Goal: Information Seeking & Learning: Learn about a topic

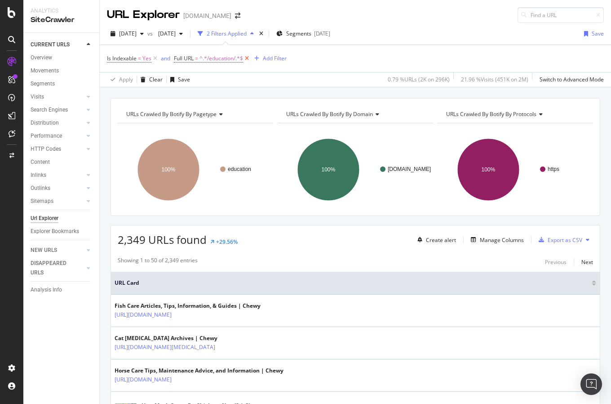
click at [247, 59] on icon at bounding box center [247, 58] width 8 height 9
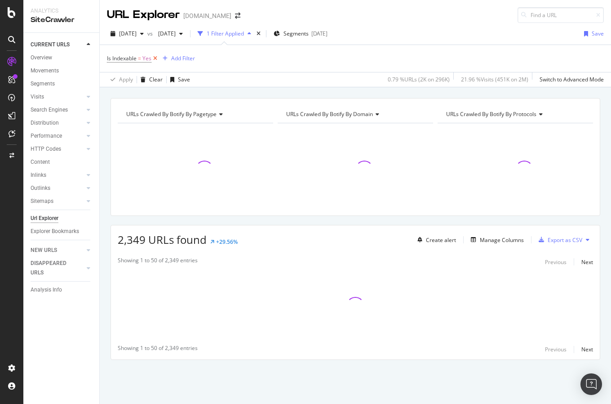
click at [155, 59] on icon at bounding box center [156, 58] width 8 height 9
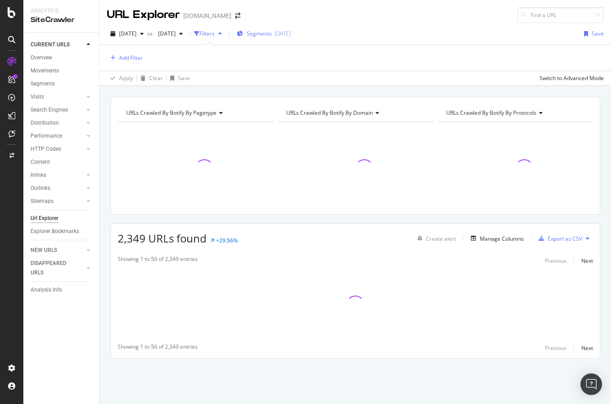
click at [272, 36] on span "Segments" at bounding box center [259, 34] width 25 height 8
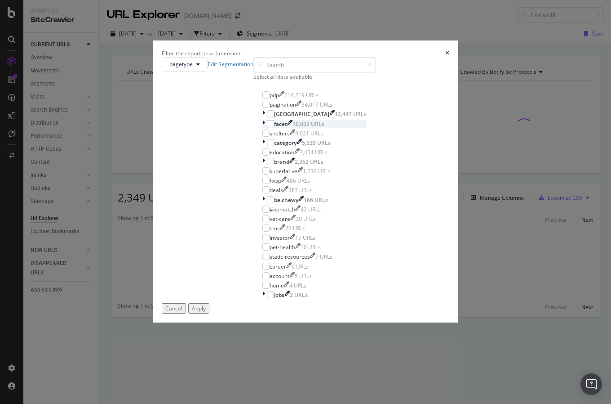
click at [263, 128] on icon "modal" at bounding box center [264, 124] width 3 height 8
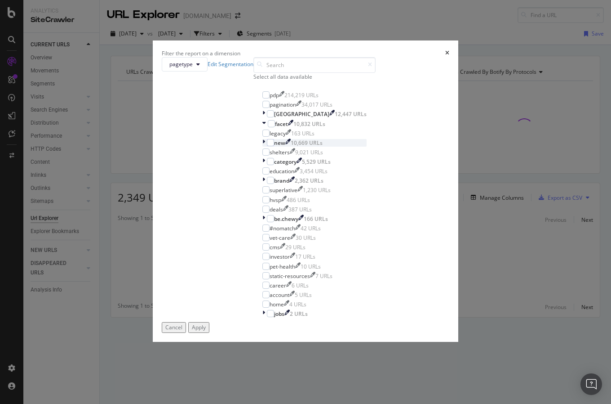
click at [263, 147] on div "modal" at bounding box center [265, 143] width 4 height 8
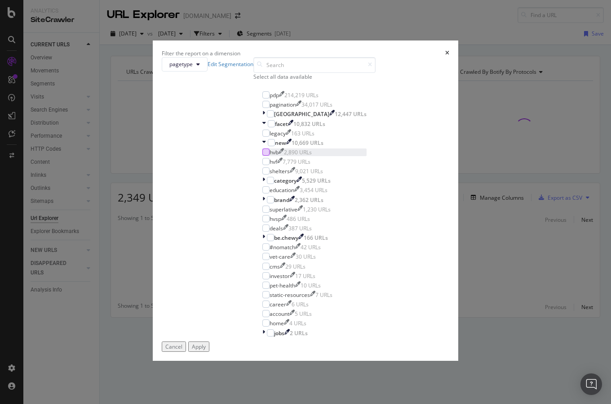
click at [263, 156] on div "modal" at bounding box center [266, 151] width 7 height 7
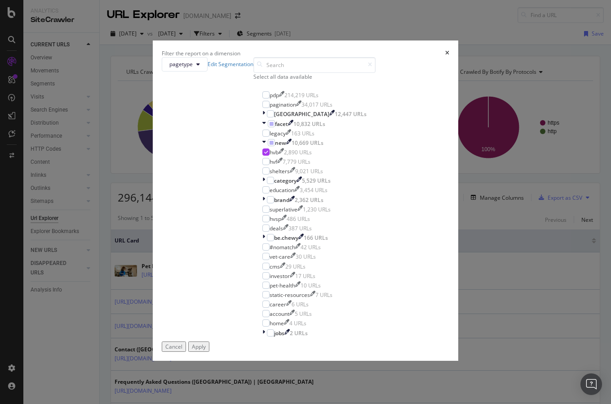
click at [206, 343] on div "Apply" at bounding box center [199, 347] width 14 height 8
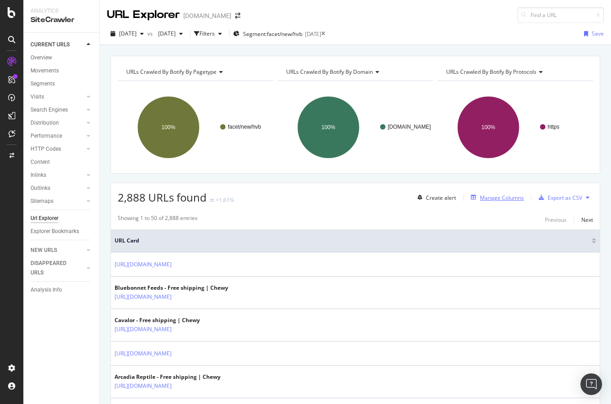
click at [504, 200] on div "Manage Columns" at bounding box center [502, 198] width 44 height 8
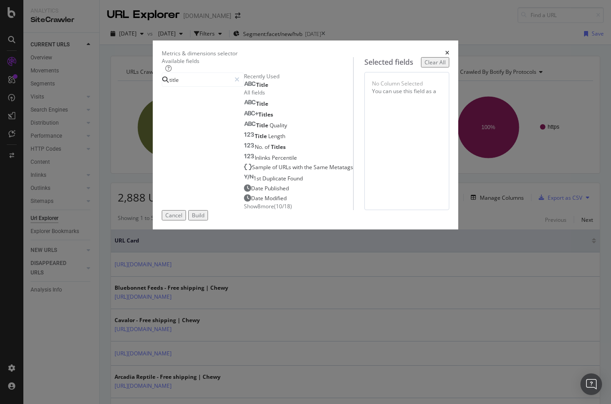
click at [244, 89] on div "Title" at bounding box center [256, 84] width 24 height 7
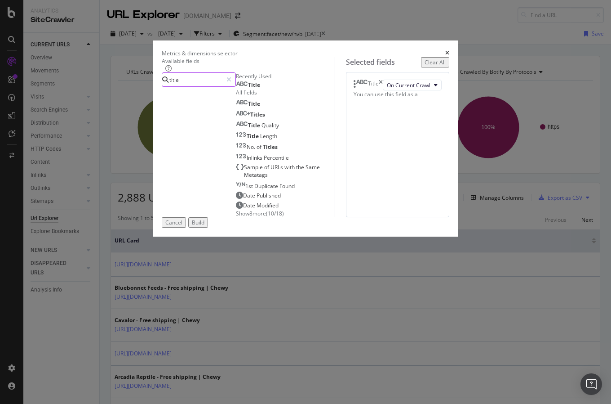
drag, startPoint x: 182, startPoint y: 90, endPoint x: 109, endPoint y: 90, distance: 72.8
click at [162, 90] on div "Available fields title Recently Used Title All fields Title Titles Title Qualit…" at bounding box center [306, 137] width 288 height 160
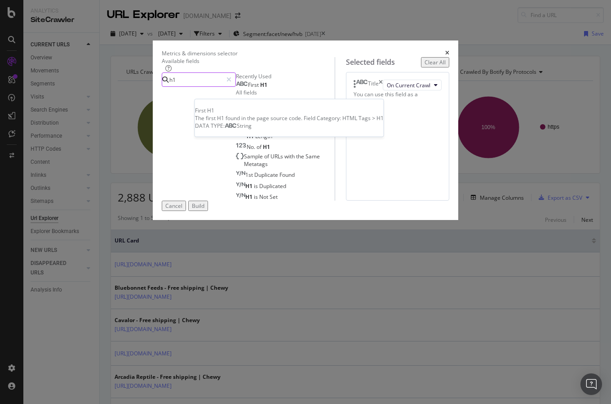
type input "h1"
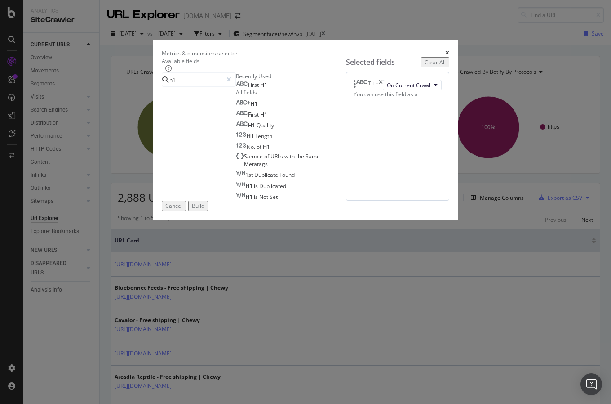
click at [236, 89] on div "First H1" at bounding box center [251, 84] width 31 height 7
click at [383, 90] on icon "times" at bounding box center [381, 85] width 4 height 11
click at [232, 83] on icon "modal" at bounding box center [229, 79] width 5 height 6
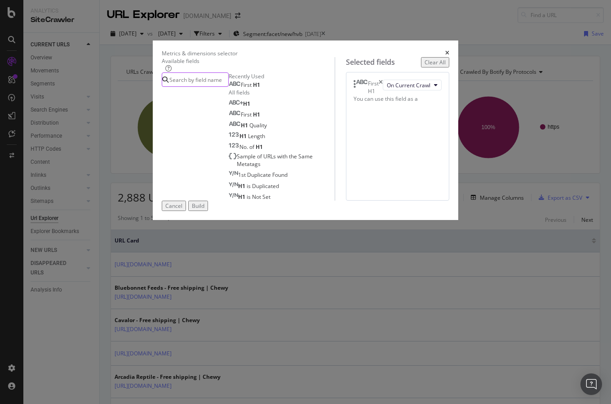
click at [228, 86] on input "modal" at bounding box center [199, 79] width 60 height 13
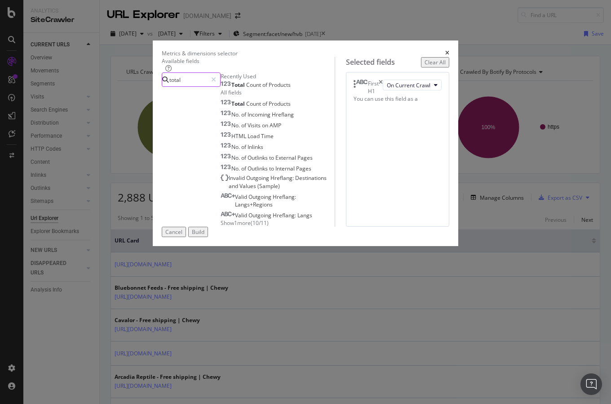
type input "total"
click at [250, 89] on div "Total Count of Products" at bounding box center [256, 84] width 70 height 7
click at [213, 83] on icon "modal" at bounding box center [210, 79] width 5 height 6
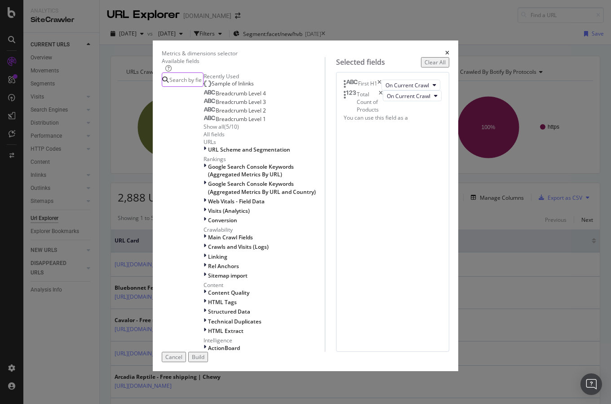
click at [203, 86] on input "modal" at bounding box center [186, 79] width 35 height 13
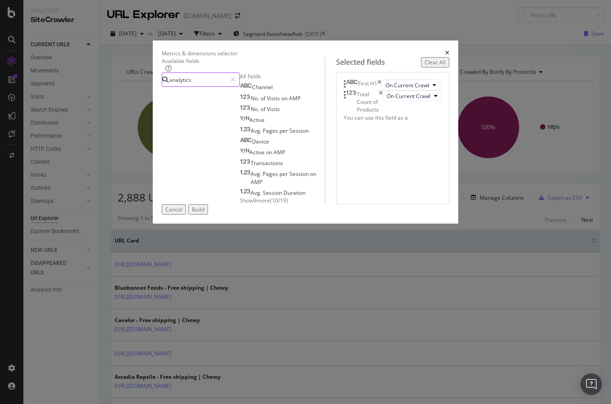
type input "analytics"
click at [240, 204] on div "Channel No. of Visits on AMP No. of Visits Active Avg. Pages per Session Device…" at bounding box center [282, 143] width 85 height 122
click at [240, 204] on span "Show 9 more" at bounding box center [255, 200] width 30 height 8
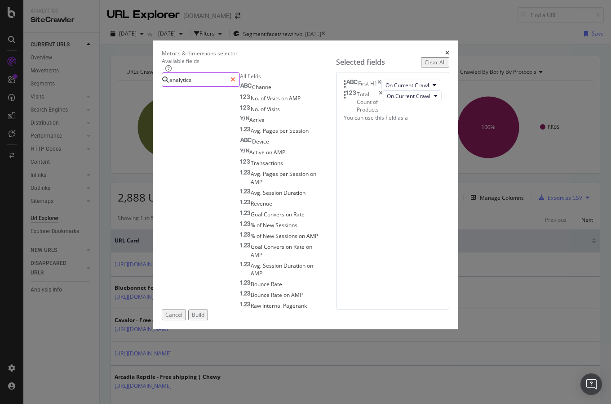
click at [236, 83] on icon "modal" at bounding box center [233, 79] width 5 height 6
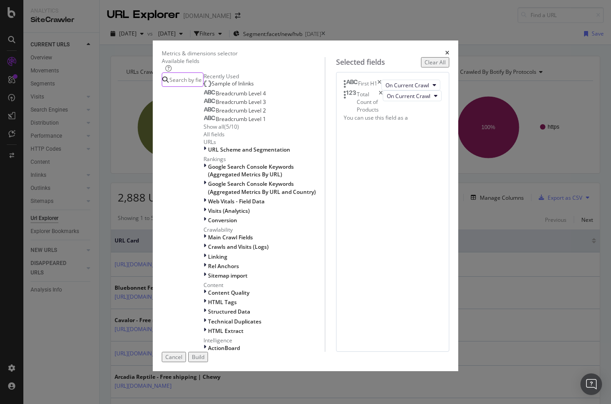
click at [203, 86] on input "modal" at bounding box center [186, 79] width 35 height 13
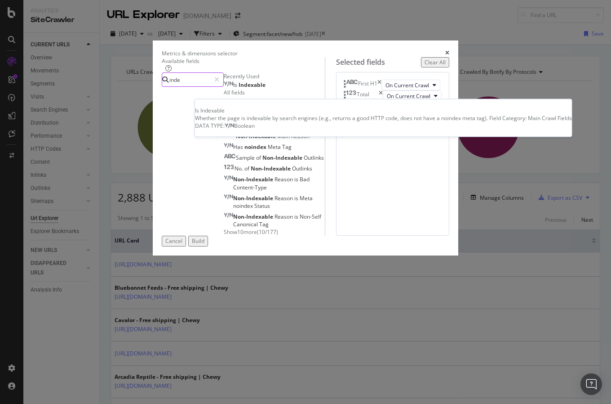
type input "inde"
click at [240, 89] on div "Is Indexable" at bounding box center [245, 84] width 42 height 7
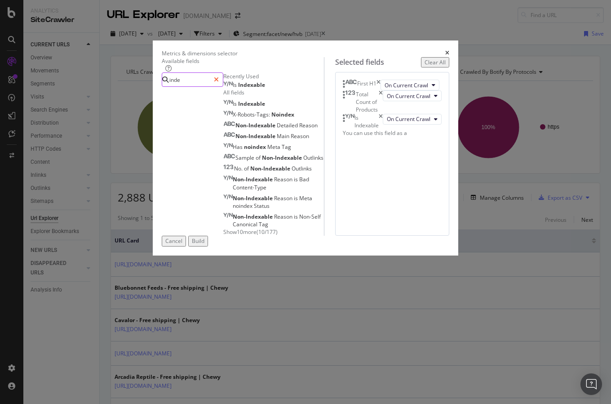
click at [219, 83] on icon "modal" at bounding box center [216, 79] width 5 height 6
click at [217, 86] on input "modal" at bounding box center [193, 79] width 48 height 13
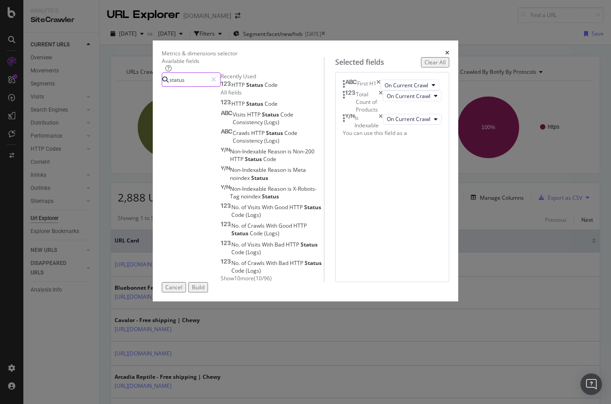
type input "status"
click at [232, 89] on div "HTTP Status Code" at bounding box center [249, 84] width 57 height 7
click at [205, 291] on div "Build" at bounding box center [198, 287] width 13 height 8
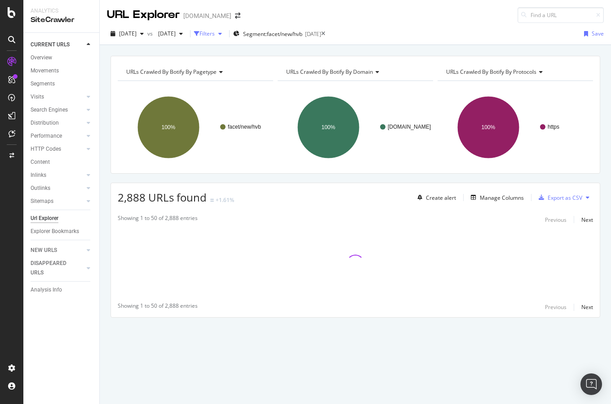
click at [215, 33] on div "Filters" at bounding box center [207, 34] width 15 height 8
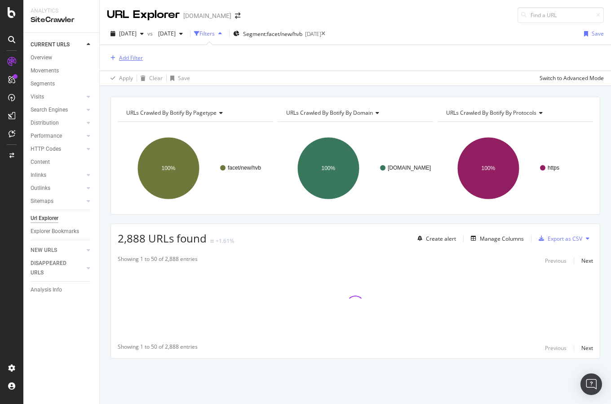
click at [134, 57] on div "Add Filter" at bounding box center [131, 58] width 24 height 8
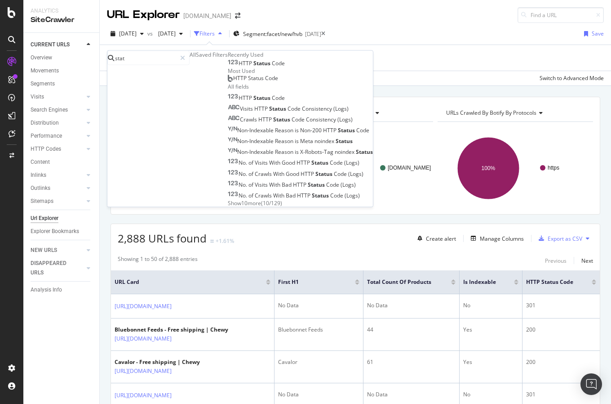
type input "stat"
click at [272, 67] on span "Code" at bounding box center [278, 63] width 13 height 8
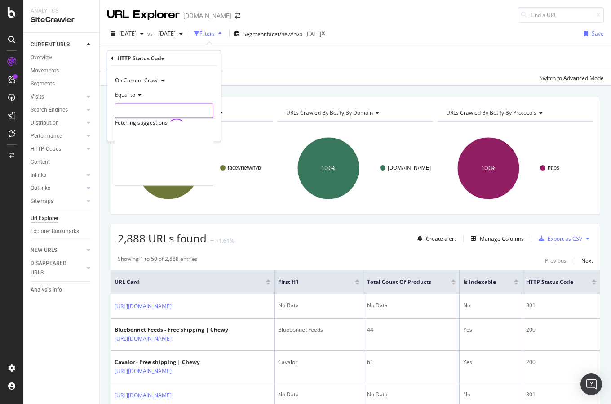
click at [159, 110] on input "number" at bounding box center [164, 111] width 99 height 14
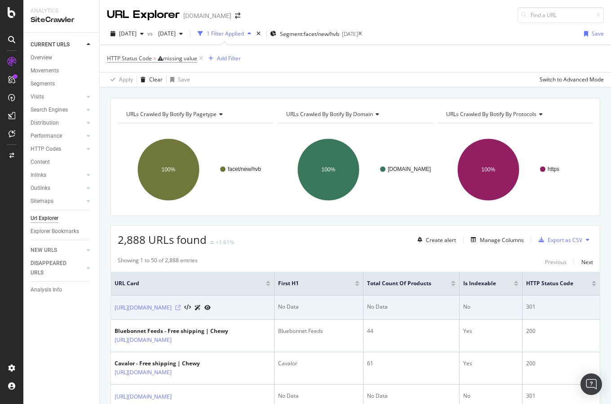
click at [181, 308] on icon at bounding box center [177, 307] width 5 height 5
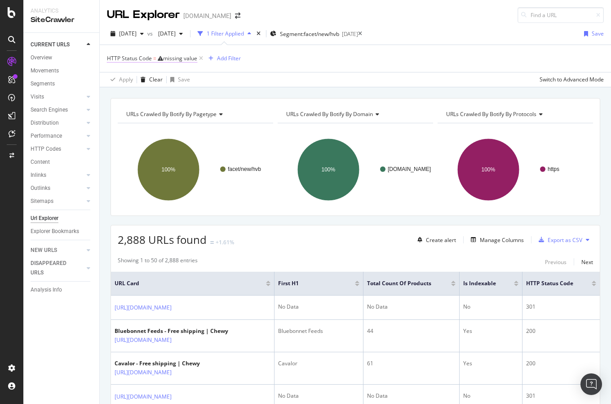
click at [179, 61] on div "missing value" at bounding box center [180, 58] width 34 height 8
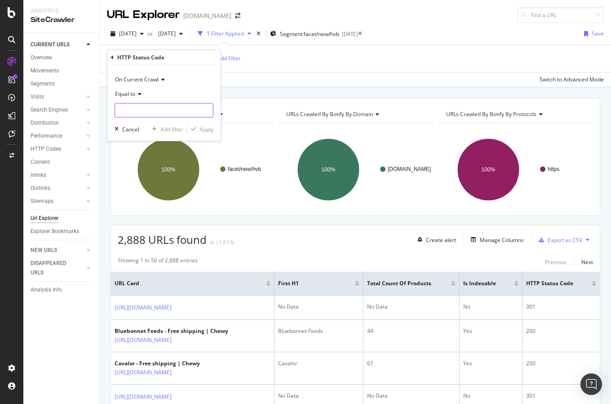
click at [159, 108] on input "number" at bounding box center [164, 110] width 99 height 14
click at [161, 123] on span "200" at bounding box center [147, 122] width 60 height 8
type input "200"
click at [207, 128] on div "Apply" at bounding box center [207, 129] width 14 height 8
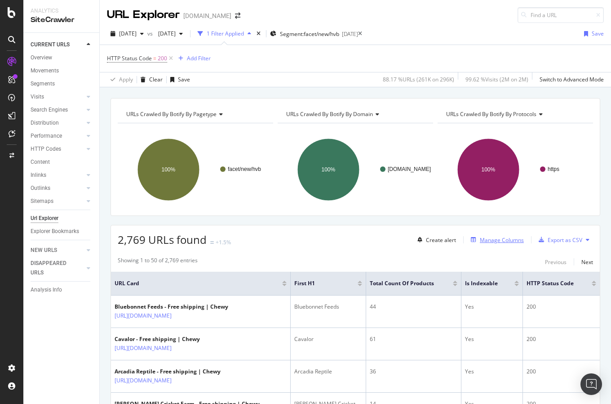
click at [497, 240] on div "Manage Columns" at bounding box center [502, 240] width 44 height 8
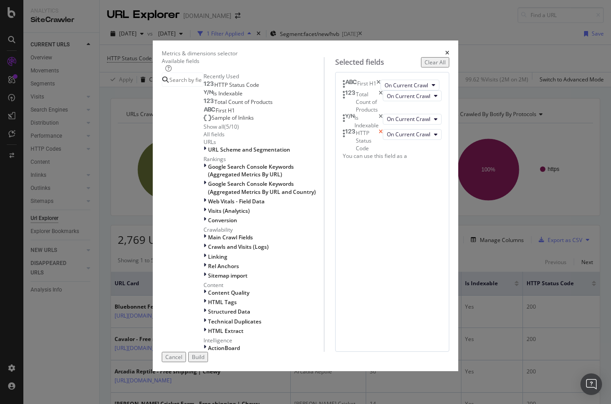
click at [383, 152] on icon "times" at bounding box center [381, 140] width 4 height 23
click at [208, 362] on button "Build" at bounding box center [198, 357] width 20 height 10
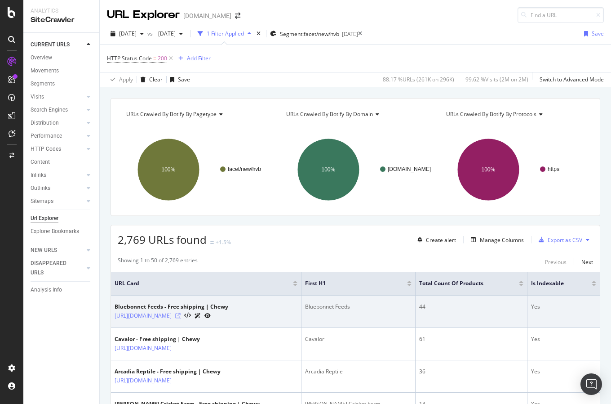
click at [181, 316] on icon at bounding box center [177, 315] width 5 height 5
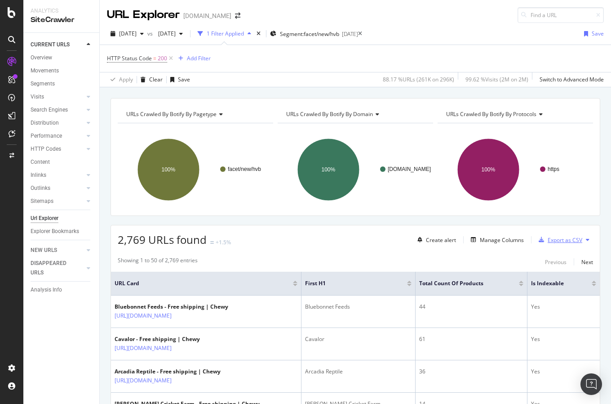
click at [573, 243] on div "Export as CSV" at bounding box center [565, 240] width 35 height 8
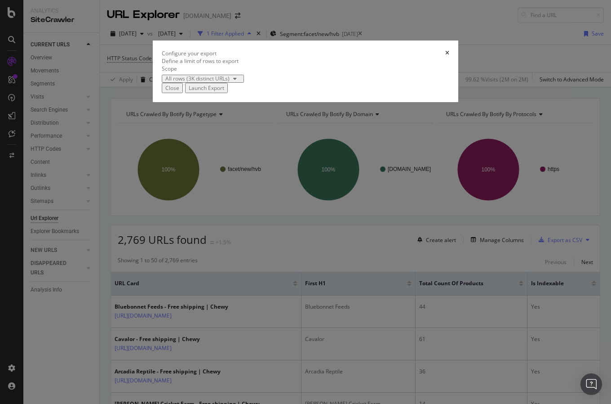
click at [224, 92] on div "Launch Export" at bounding box center [207, 88] width 36 height 8
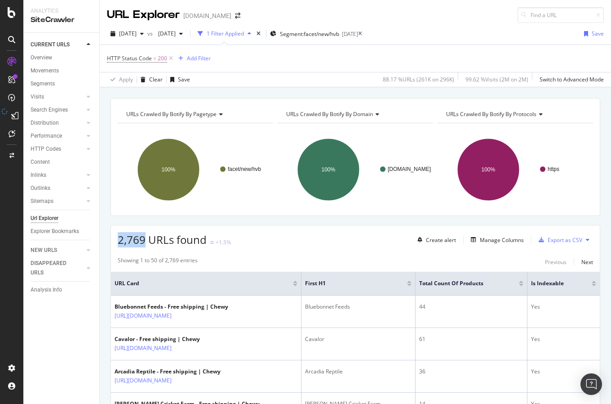
drag, startPoint x: 146, startPoint y: 240, endPoint x: 107, endPoint y: 240, distance: 38.2
copy span "2,769"
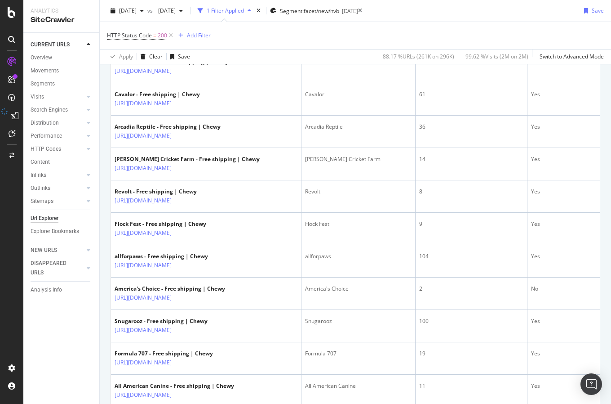
scroll to position [125, 0]
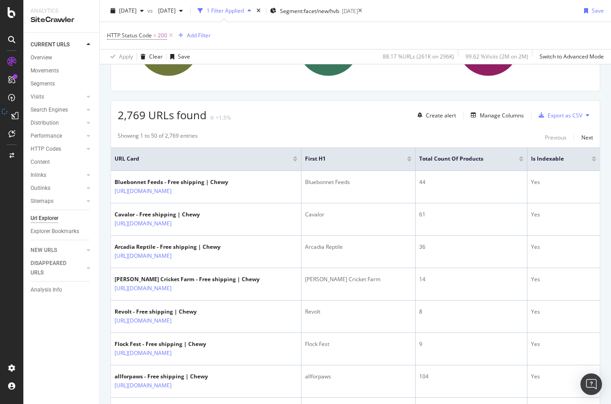
click at [524, 162] on div "Total Count of Products" at bounding box center [471, 158] width 105 height 9
click at [524, 161] on div at bounding box center [521, 160] width 4 height 2
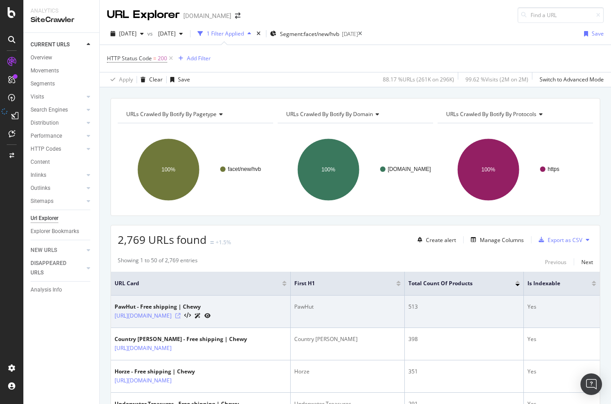
click at [181, 317] on icon at bounding box center [177, 315] width 5 height 5
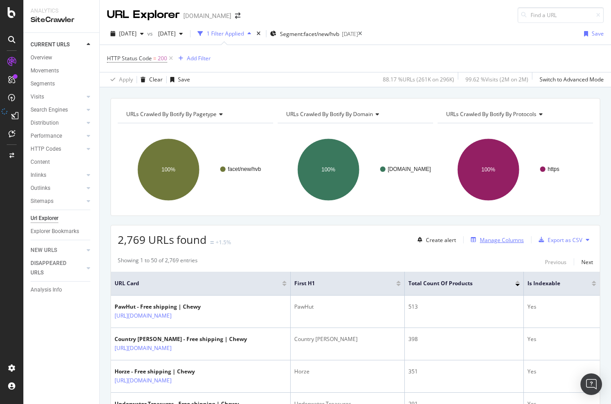
click at [492, 241] on div "Manage Columns" at bounding box center [502, 240] width 44 height 8
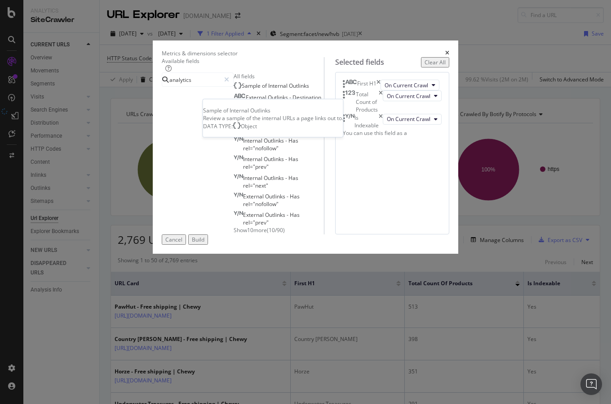
type input "analytics"
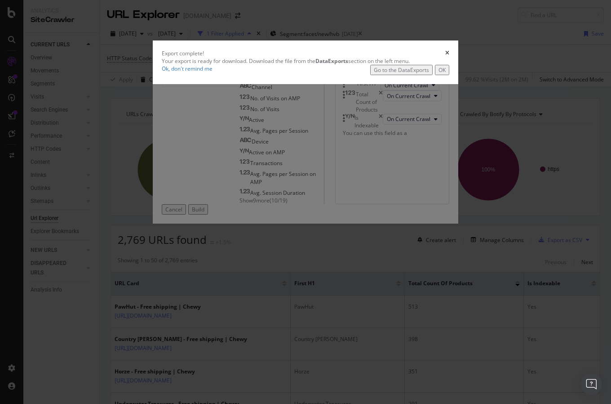
click at [450, 75] on button "OK" at bounding box center [442, 70] width 14 height 10
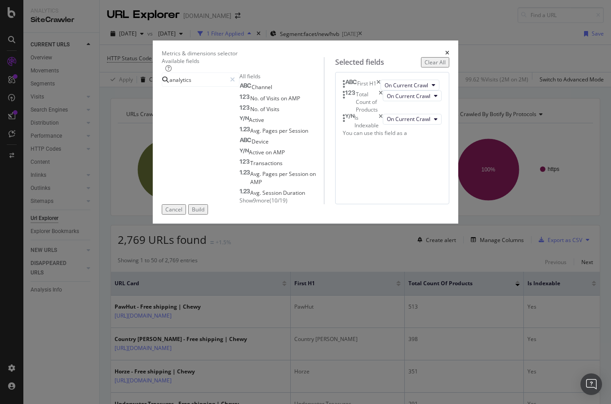
click at [240, 204] on span "Show 9 more" at bounding box center [255, 200] width 30 height 8
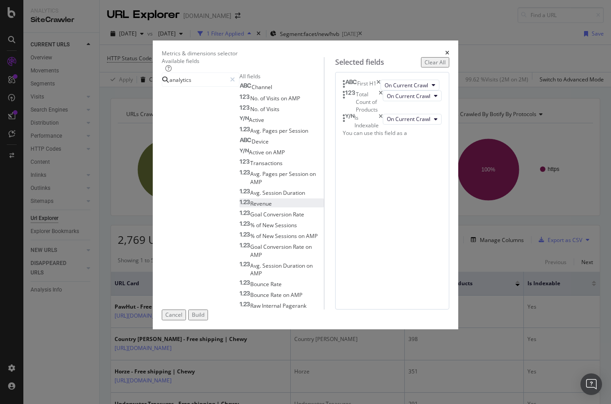
click at [240, 207] on div "Revenue" at bounding box center [256, 204] width 32 height 8
click at [386, 138] on span "On Current Crawl" at bounding box center [408, 134] width 44 height 8
click at [195, 86] on input "analytics" at bounding box center [198, 79] width 58 height 13
click at [202, 86] on input "analytics" at bounding box center [198, 79] width 58 height 13
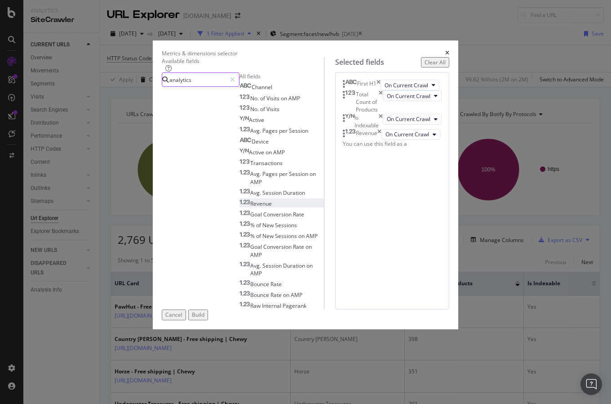
drag, startPoint x: 202, startPoint y: 93, endPoint x: 131, endPoint y: 96, distance: 71.1
click at [169, 86] on input "analytics" at bounding box center [198, 79] width 58 height 13
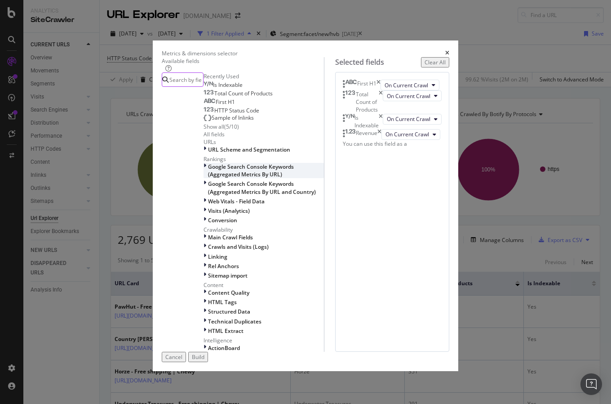
scroll to position [81, 0]
click at [204, 214] on div "modal" at bounding box center [206, 211] width 4 height 8
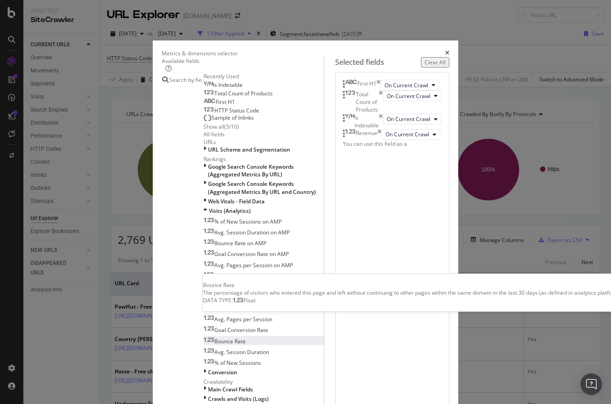
scroll to position [169, 0]
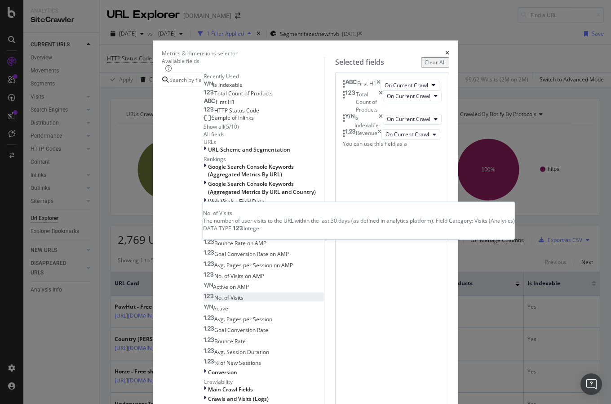
click at [214, 294] on span "No. of Visits" at bounding box center [228, 298] width 29 height 8
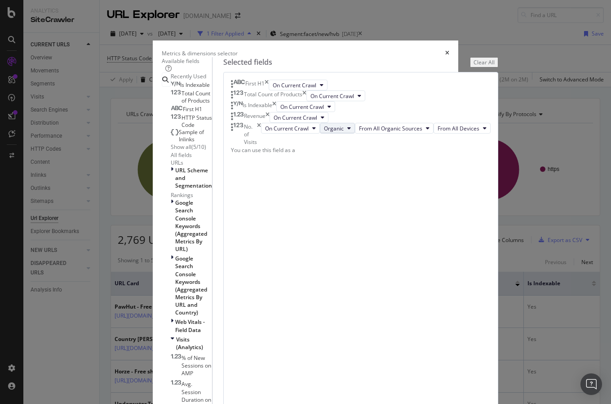
click at [355, 134] on button "Organic" at bounding box center [337, 128] width 35 height 11
click at [309, 132] on span "On Current Crawl" at bounding box center [287, 129] width 44 height 8
click at [389, 134] on button "From All Organic Sources" at bounding box center [394, 128] width 79 height 11
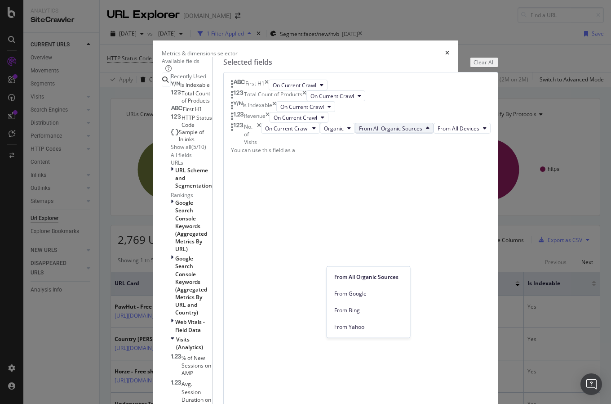
click at [390, 134] on button "From All Organic Sources" at bounding box center [394, 128] width 79 height 11
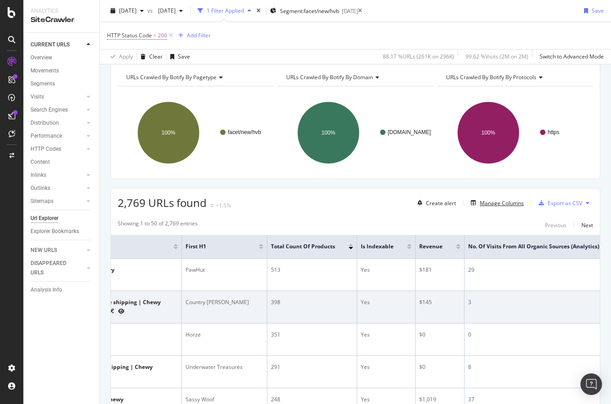
scroll to position [49, 0]
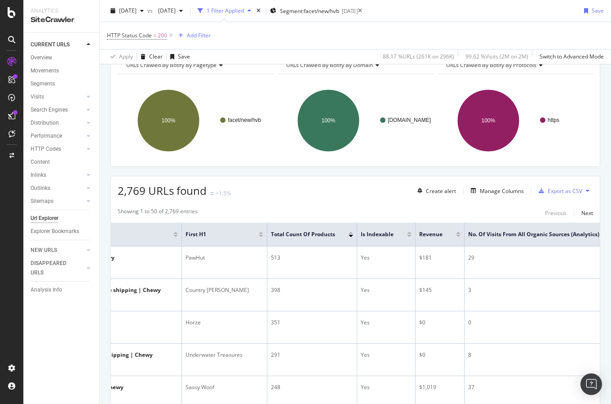
click at [461, 236] on div at bounding box center [458, 236] width 4 height 2
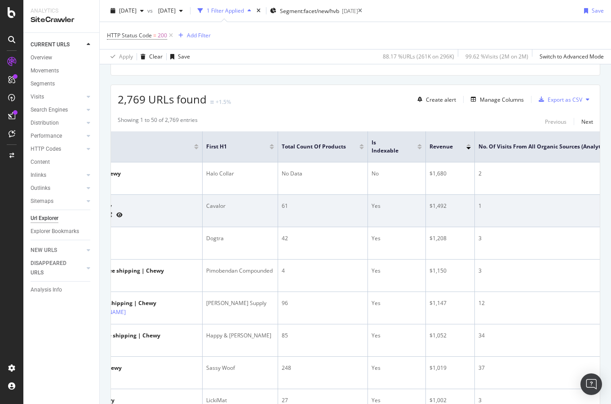
scroll to position [0, 120]
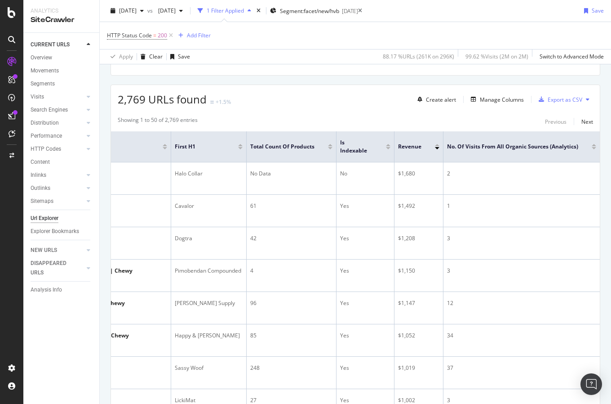
click at [594, 149] on div at bounding box center [594, 148] width 4 height 2
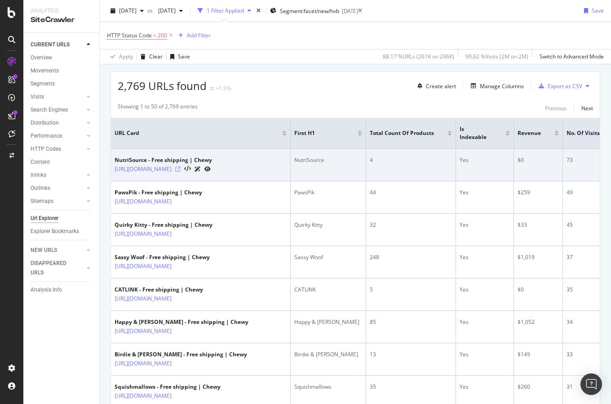
click at [181, 169] on icon at bounding box center [177, 168] width 5 height 5
click at [181, 170] on icon at bounding box center [177, 168] width 5 height 5
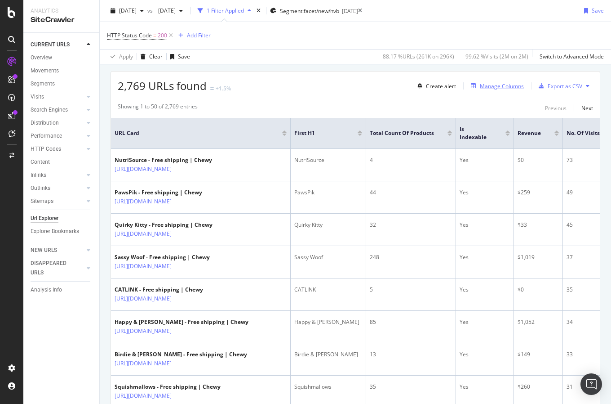
click at [510, 89] on div "Manage Columns" at bounding box center [502, 86] width 44 height 8
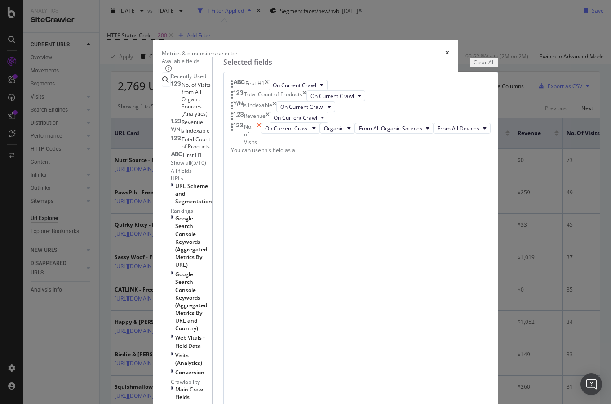
click at [261, 146] on icon "times" at bounding box center [259, 134] width 4 height 23
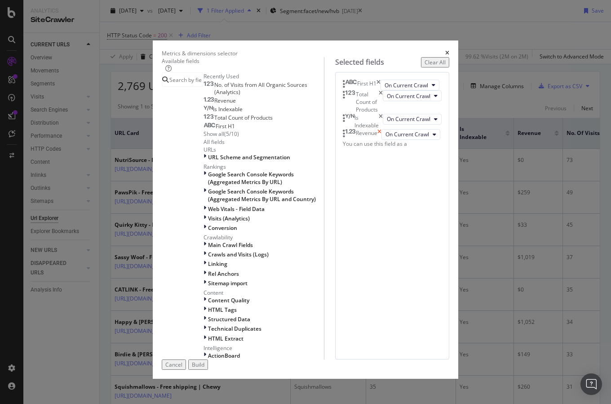
click at [382, 140] on icon "times" at bounding box center [380, 134] width 4 height 11
click at [205, 365] on div "Build" at bounding box center [198, 365] width 13 height 8
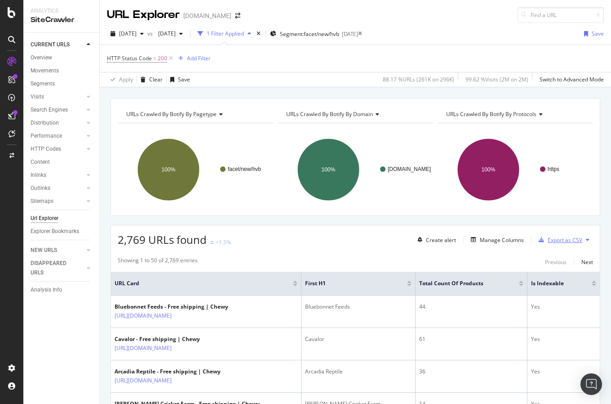
click at [577, 239] on div "Export as CSV" at bounding box center [565, 240] width 35 height 8
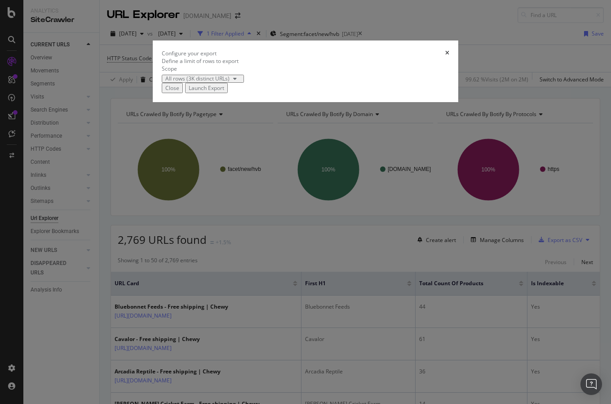
click at [228, 93] on button "Launch Export" at bounding box center [206, 88] width 43 height 10
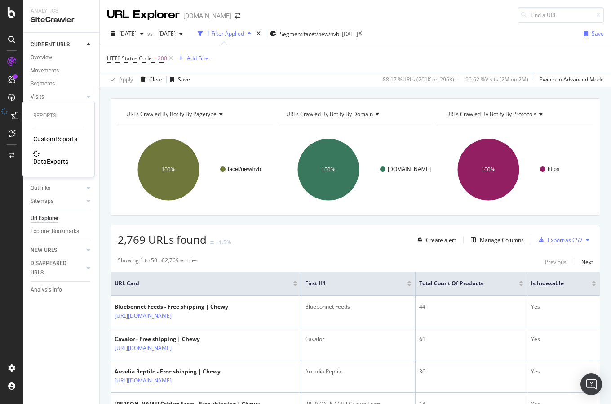
click at [55, 157] on div "DataExports" at bounding box center [50, 161] width 35 height 9
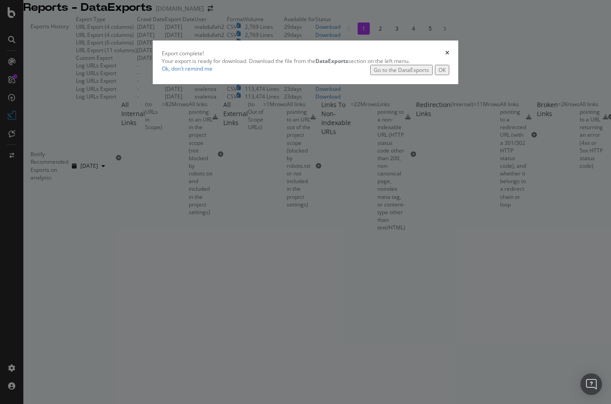
click at [411, 74] on div "Go to the DataExports" at bounding box center [401, 70] width 55 height 8
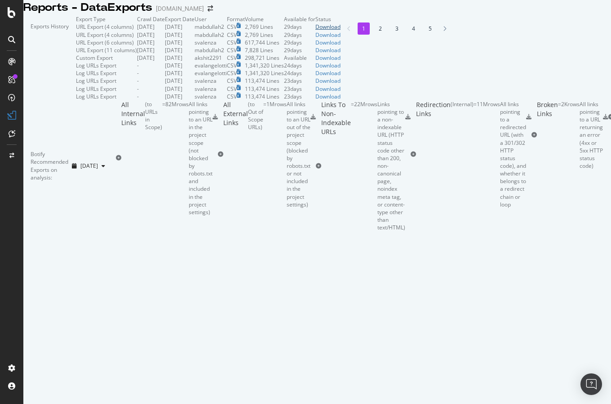
click at [341, 31] on div "Download" at bounding box center [328, 27] width 25 height 8
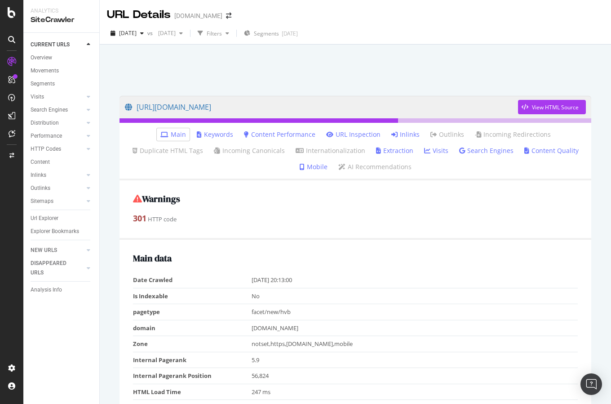
click at [400, 135] on link "Inlinks" at bounding box center [406, 134] width 28 height 9
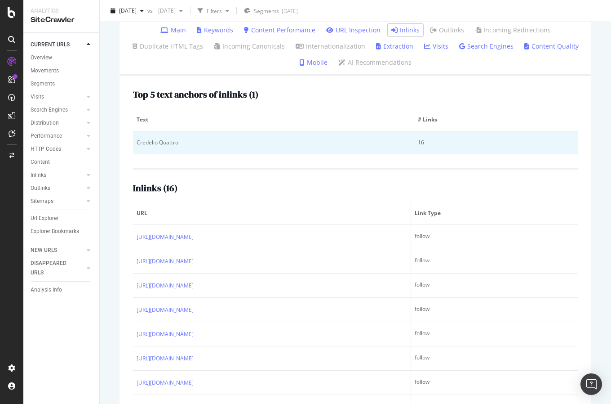
scroll to position [107, 0]
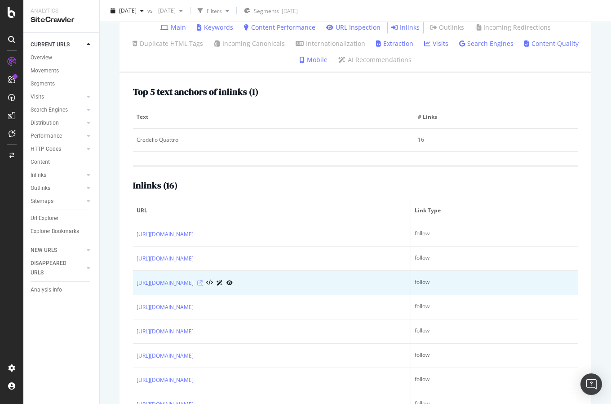
click at [203, 282] on icon at bounding box center [199, 282] width 5 height 5
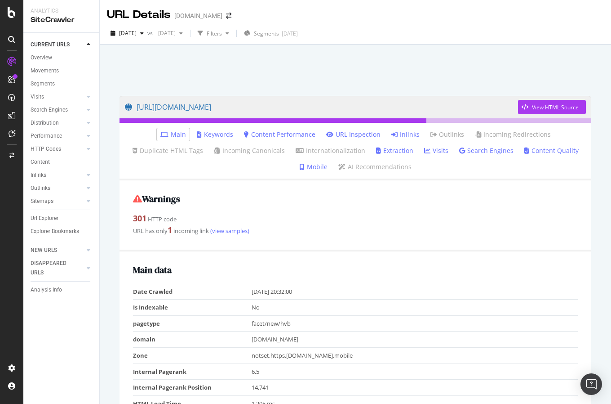
click at [400, 132] on link "Inlinks" at bounding box center [406, 134] width 28 height 9
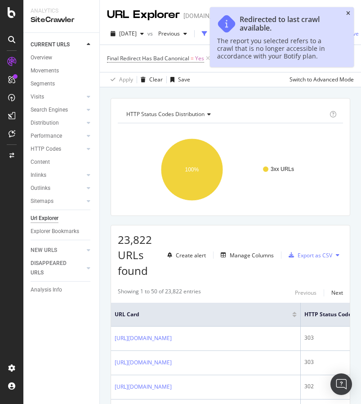
click at [348, 13] on icon "close toast" at bounding box center [348, 13] width 4 height 5
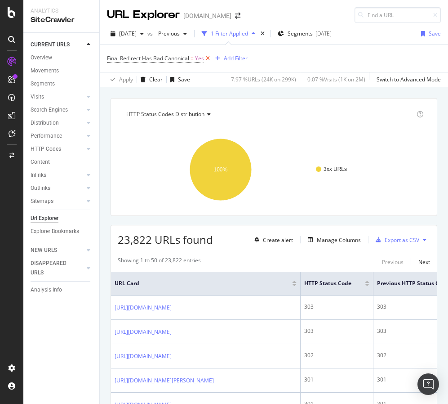
click at [207, 57] on icon at bounding box center [208, 58] width 8 height 9
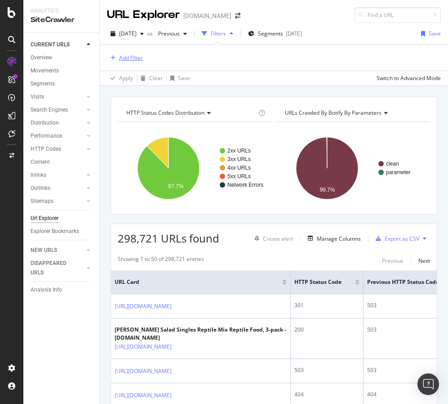
click at [129, 59] on div "Add Filter" at bounding box center [131, 58] width 24 height 8
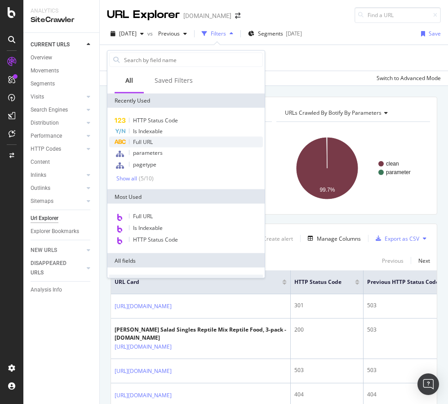
click at [157, 145] on div "Full URL" at bounding box center [186, 142] width 154 height 11
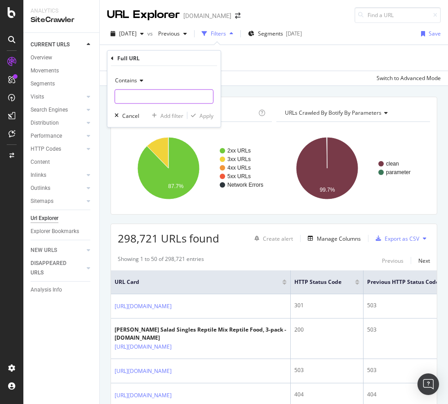
click at [143, 92] on input "text" at bounding box center [164, 96] width 98 height 14
type input "/app/content/"
click at [207, 117] on div "Apply" at bounding box center [207, 115] width 14 height 8
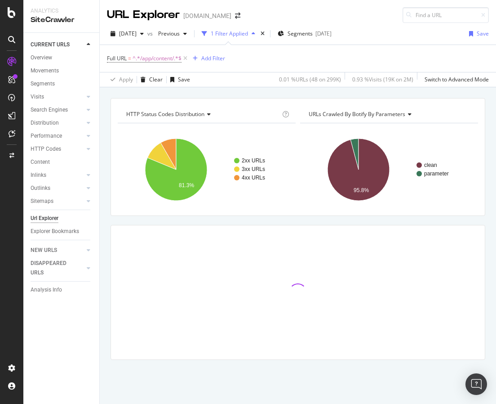
click at [281, 89] on div "HTTP Status Codes Distribution Chart (by Value) Table Expand Export as CSV Expo…" at bounding box center [298, 98] width 397 height 22
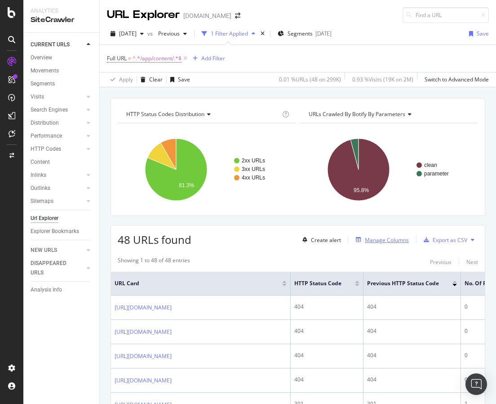
click at [379, 241] on div "Manage Columns" at bounding box center [387, 240] width 44 height 8
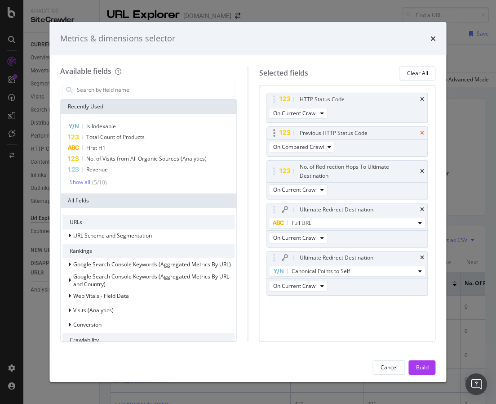
click at [422, 131] on icon "times" at bounding box center [422, 132] width 4 height 5
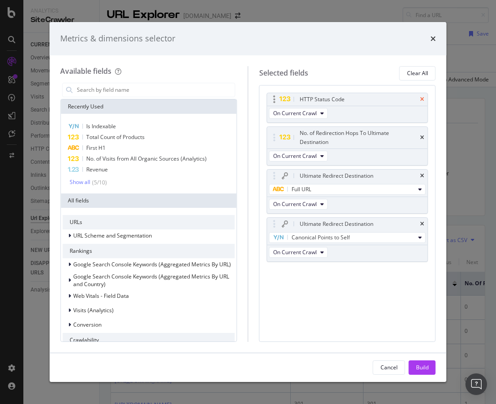
click at [423, 98] on icon "times" at bounding box center [422, 99] width 4 height 5
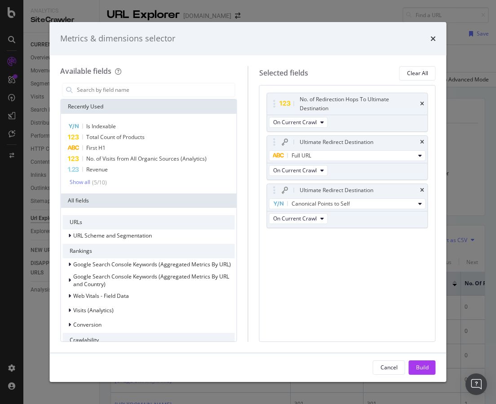
click at [423, 98] on div "No. of Redirection Hops To Ultimate Destination" at bounding box center [348, 104] width 161 height 22
click at [423, 103] on icon "times" at bounding box center [422, 103] width 4 height 5
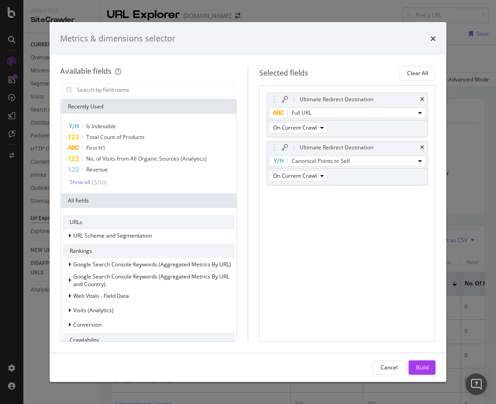
click at [423, 103] on div "Ultimate Redirect Destination" at bounding box center [348, 99] width 161 height 13
click at [423, 100] on icon "times" at bounding box center [422, 99] width 4 height 5
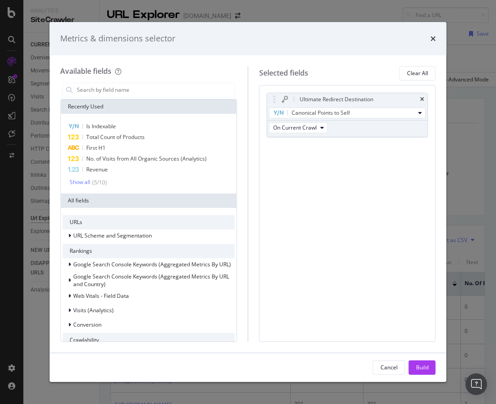
click at [423, 100] on icon "times" at bounding box center [422, 99] width 4 height 5
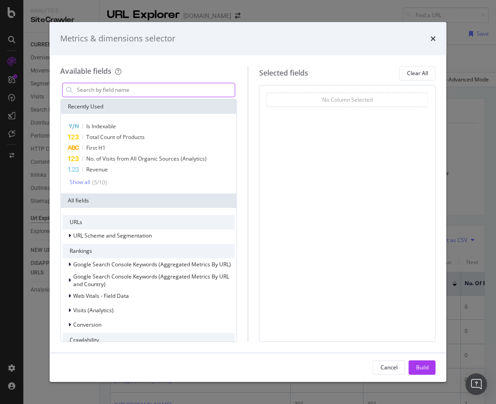
click at [126, 89] on input "modal" at bounding box center [155, 89] width 159 height 13
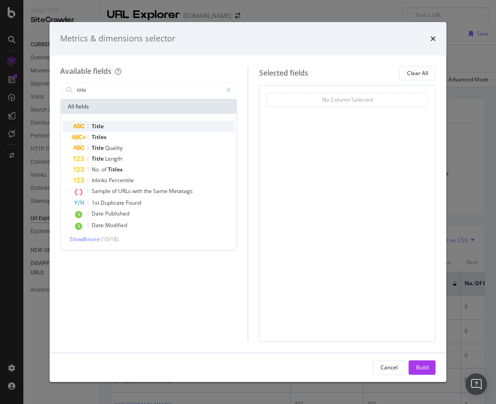
click at [114, 127] on div "Title" at bounding box center [153, 126] width 161 height 11
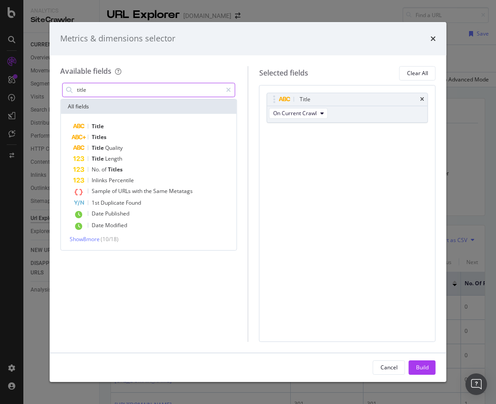
drag, startPoint x: 110, startPoint y: 89, endPoint x: 40, endPoint y: 89, distance: 69.2
click at [44, 89] on div "Metrics & dimensions selector Available fields title All fields Title Titles Ti…" at bounding box center [248, 202] width 496 height 404
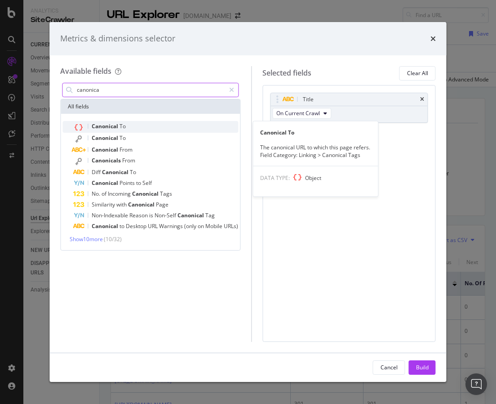
type input "canonica"
click at [131, 129] on div "Canonical To" at bounding box center [155, 127] width 165 height 12
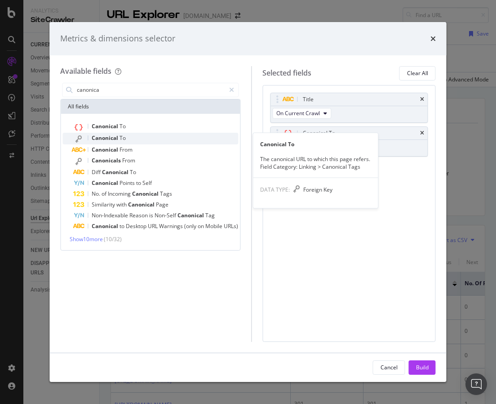
click at [131, 134] on div "Canonical To" at bounding box center [155, 139] width 165 height 12
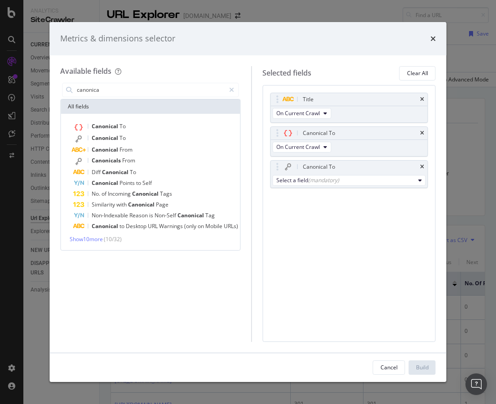
click at [341, 231] on div "Title On Current Crawl Canonical To On Current Crawl Canonical To Select a fiel…" at bounding box center [349, 213] width 173 height 257
click at [329, 186] on div "Select a field (mandatory)" at bounding box center [349, 180] width 157 height 14
click at [328, 179] on div "(mandatory)" at bounding box center [323, 180] width 31 height 8
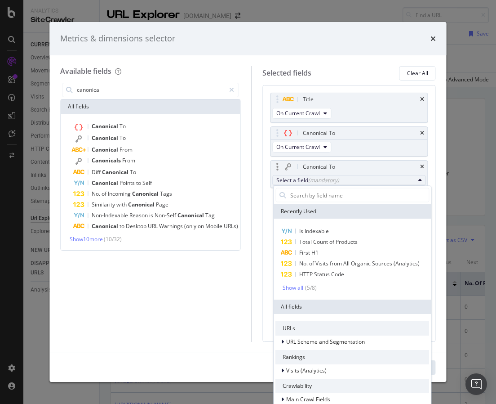
click at [424, 167] on div "Canonical To" at bounding box center [349, 167] width 157 height 13
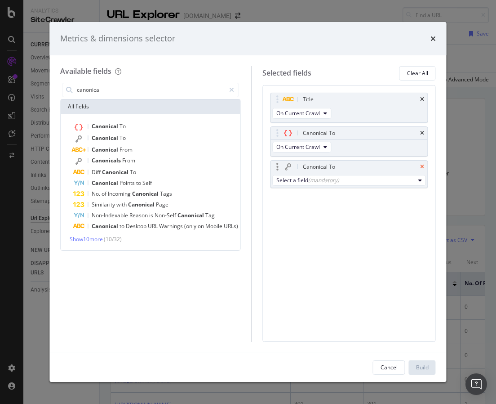
click at [422, 167] on icon "times" at bounding box center [422, 166] width 4 height 5
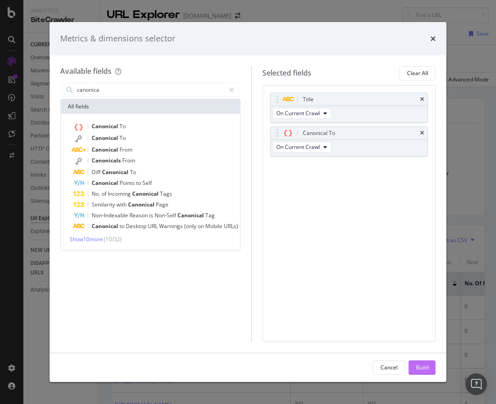
click at [416, 371] on div "Build" at bounding box center [422, 367] width 13 height 8
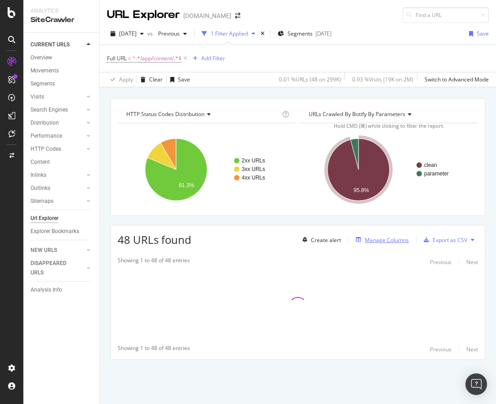
click at [392, 243] on div "Manage Columns" at bounding box center [387, 240] width 44 height 8
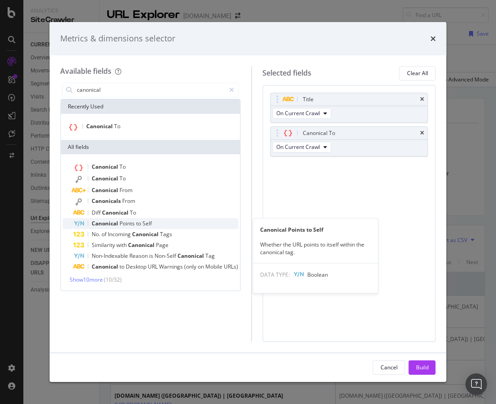
type input "canonical"
click at [119, 222] on span "Canonical" at bounding box center [106, 223] width 28 height 8
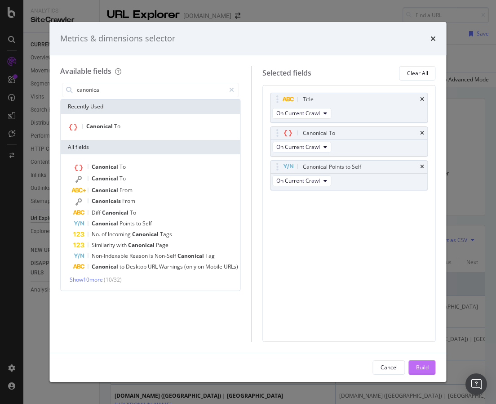
click at [414, 365] on button "Build" at bounding box center [422, 367] width 27 height 14
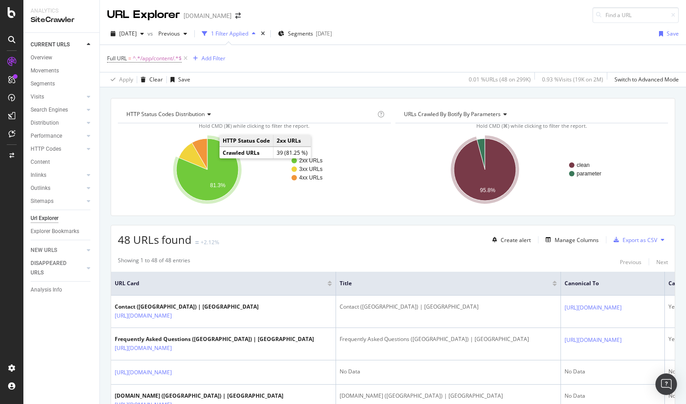
click at [229, 176] on icon "A chart." at bounding box center [207, 169] width 62 height 62
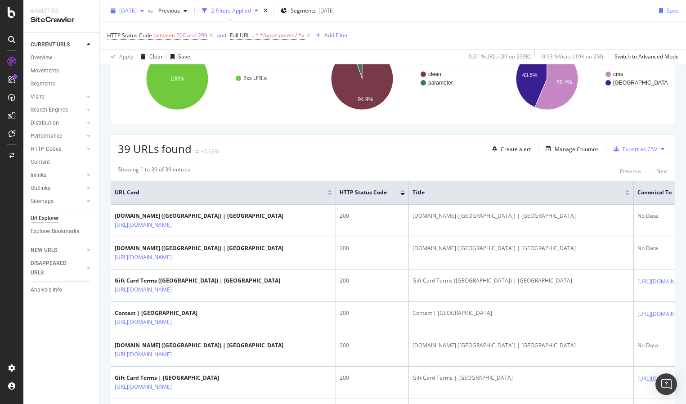
click at [137, 9] on span "[DATE]" at bounding box center [128, 11] width 18 height 8
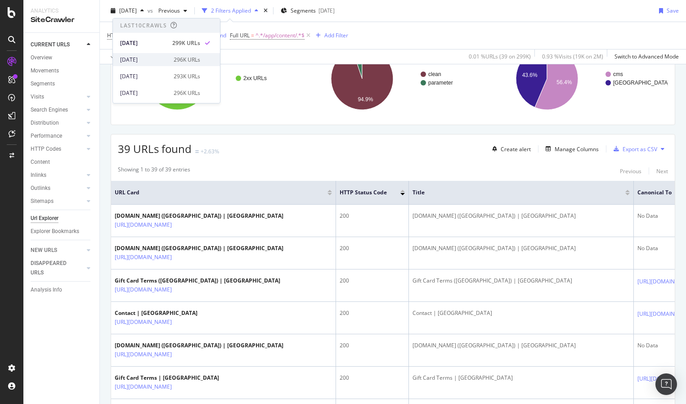
scroll to position [27, 0]
click at [166, 81] on div "2025 Aug. 9th 287K URLs" at bounding box center [160, 82] width 80 height 8
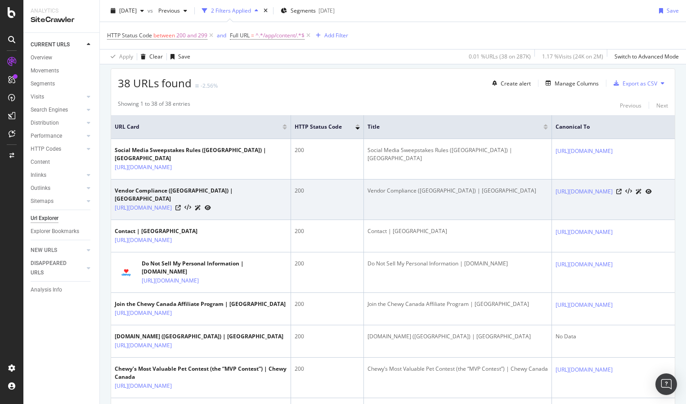
scroll to position [161, 0]
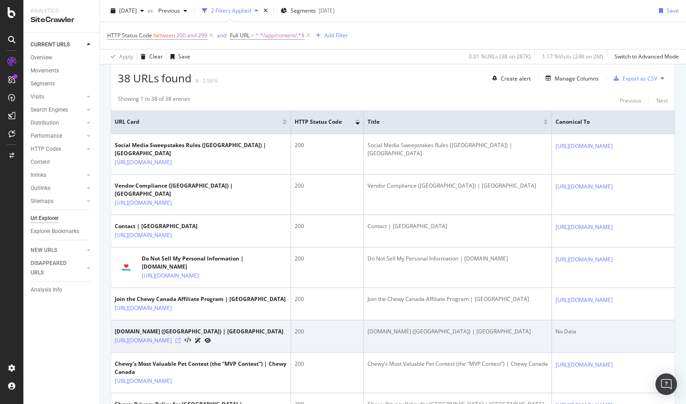
click at [181, 341] on icon at bounding box center [177, 340] width 5 height 5
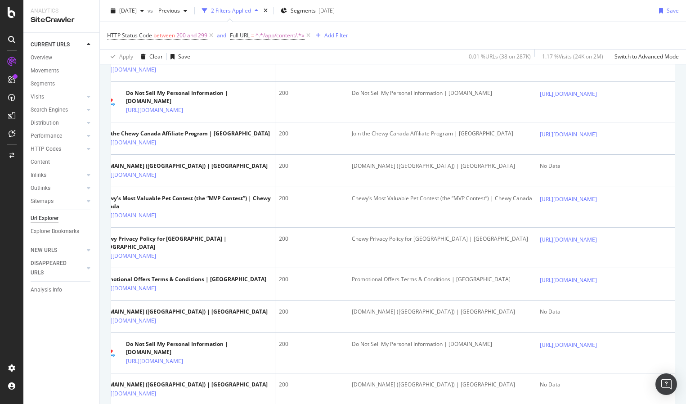
scroll to position [131, 0]
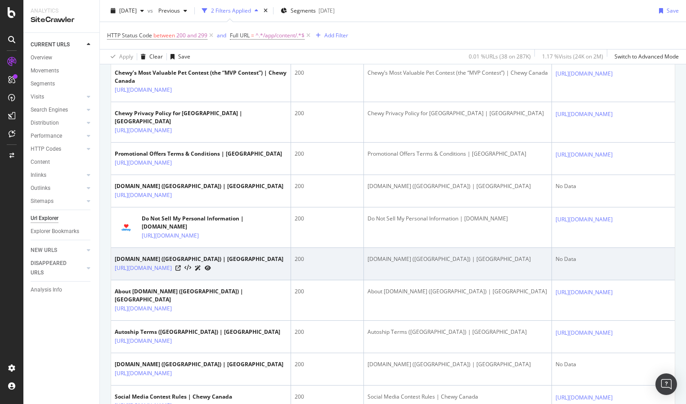
scroll to position [454, 0]
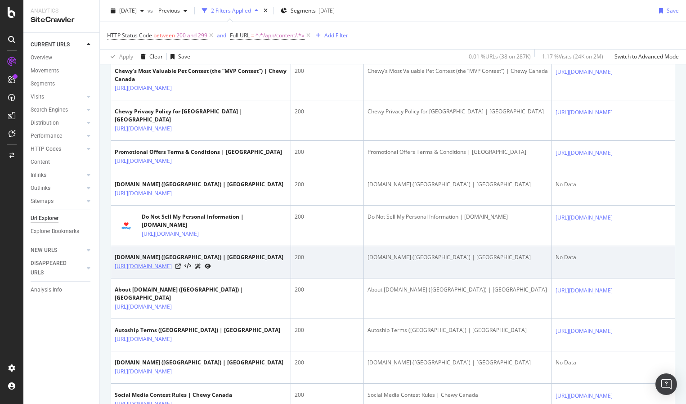
click at [172, 271] on link "[URL][DOMAIN_NAME]" at bounding box center [143, 266] width 57 height 9
drag, startPoint x: 113, startPoint y: 287, endPoint x: 238, endPoint y: 288, distance: 125.4
click at [238, 278] on td "Chewy.com (USA) | Chewy USA https://www.chewy.com/app/content/our-team" at bounding box center [201, 262] width 180 height 32
copy div "[URL][DOMAIN_NAME]"
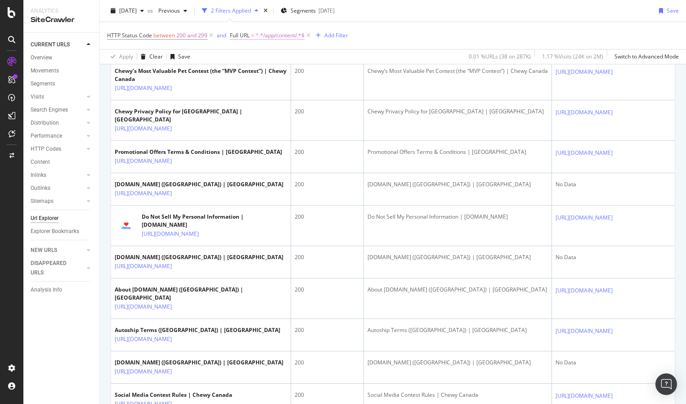
click at [271, 37] on span "^.*/app/content/.*$" at bounding box center [279, 35] width 49 height 13
click at [290, 71] on input "/app/content/" at bounding box center [280, 73] width 85 height 14
paste input "[URL][DOMAIN_NAME]"
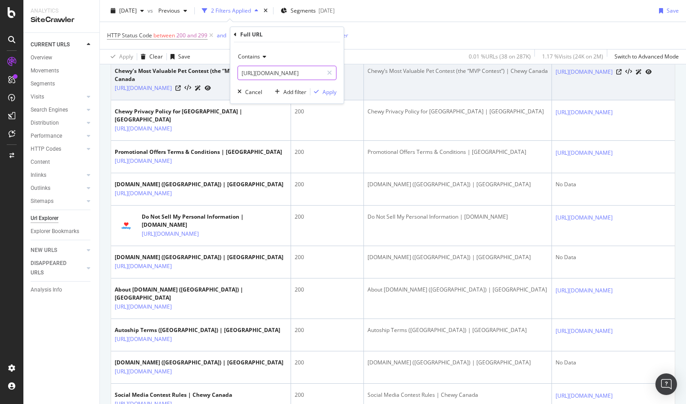
scroll to position [0, 0]
drag, startPoint x: 262, startPoint y: 72, endPoint x: 161, endPoint y: 75, distance: 100.3
click at [161, 75] on body "Analytics SiteCrawler CURRENT URLS Overview Movements Segments Visits Analysis …" at bounding box center [343, 202] width 686 height 404
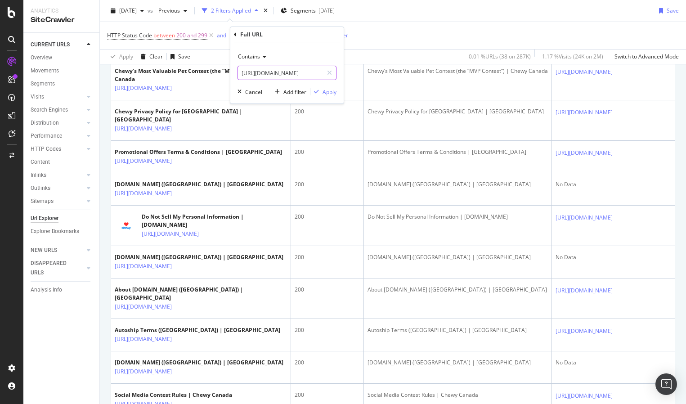
paste input "/app/content/our-team"
drag, startPoint x: 262, startPoint y: 72, endPoint x: 234, endPoint y: 71, distance: 27.9
click at [234, 71] on div "Contains https://www.chewy.com/app/content/our-team Cancel Add filter Apply" at bounding box center [286, 72] width 113 height 61
type input "/app/content/our-team"
click at [331, 94] on div "Apply" at bounding box center [329, 92] width 14 height 8
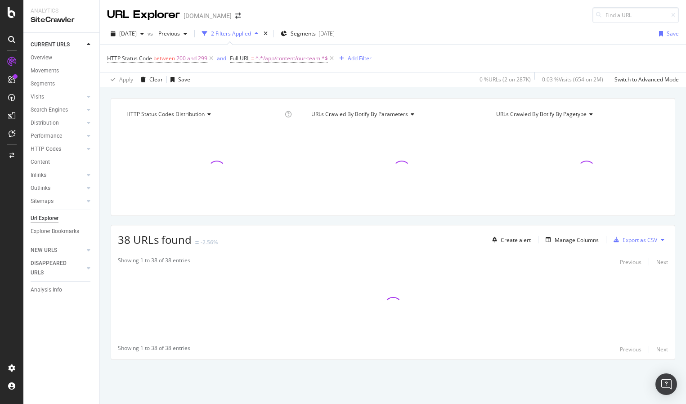
click at [441, 43] on div "2025 Aug. 9th vs Previous 2 Filters Applied Segments 2025-03-04 Save" at bounding box center [393, 36] width 586 height 18
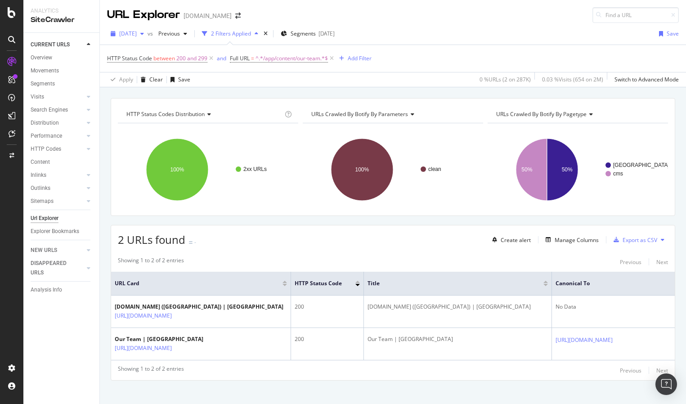
click at [137, 36] on span "[DATE]" at bounding box center [128, 34] width 18 height 8
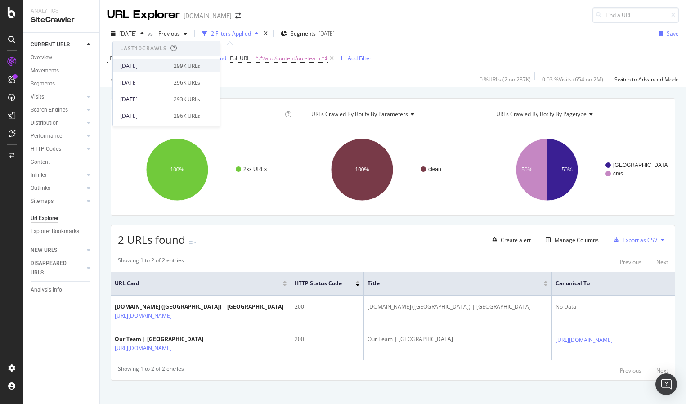
click at [153, 69] on div "[DATE]" at bounding box center [144, 66] width 48 height 8
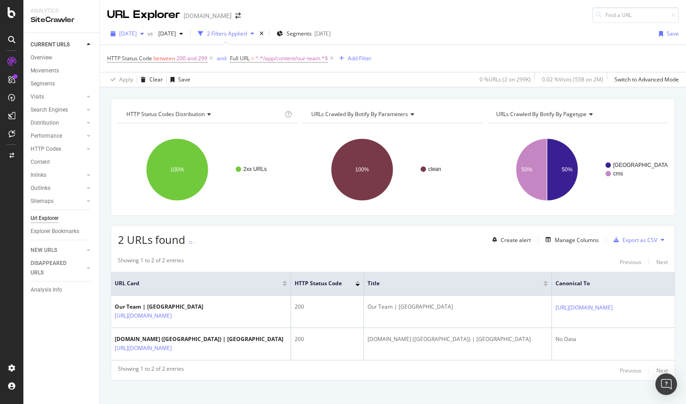
click at [137, 36] on span "[DATE]" at bounding box center [128, 34] width 18 height 8
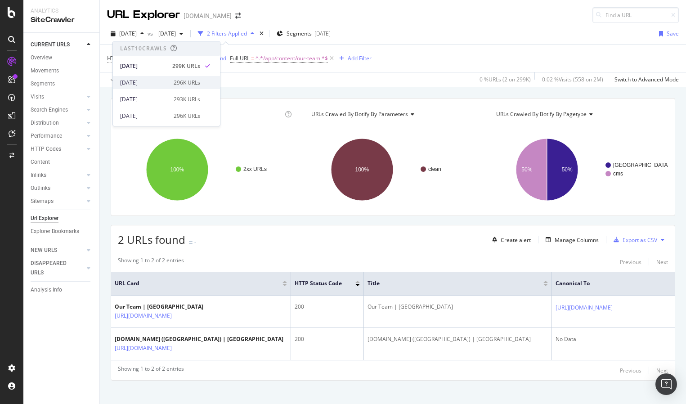
click at [156, 82] on div "[DATE]" at bounding box center [144, 83] width 48 height 8
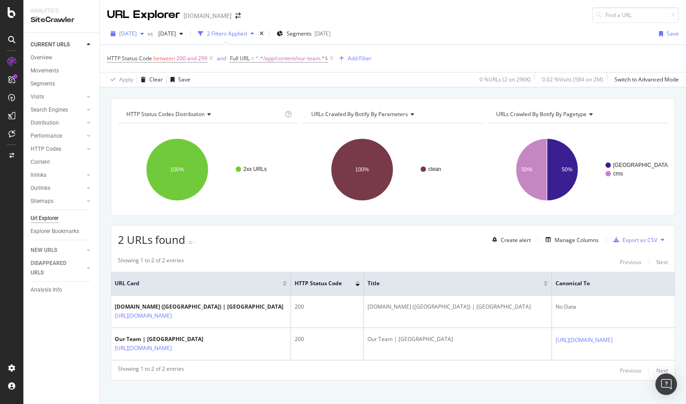
click at [137, 32] on span "[DATE]" at bounding box center [128, 34] width 18 height 8
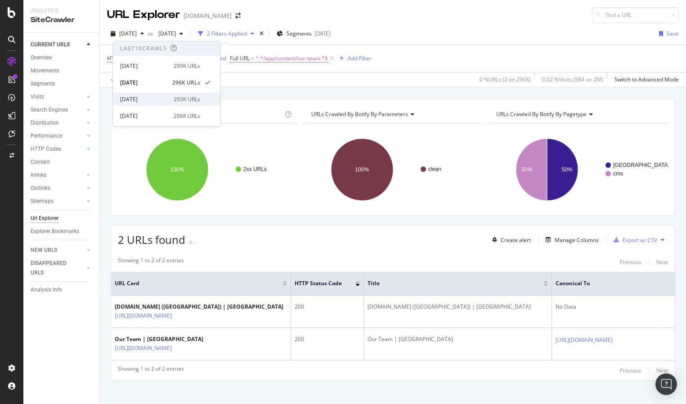
click at [160, 98] on div "[DATE]" at bounding box center [144, 99] width 48 height 8
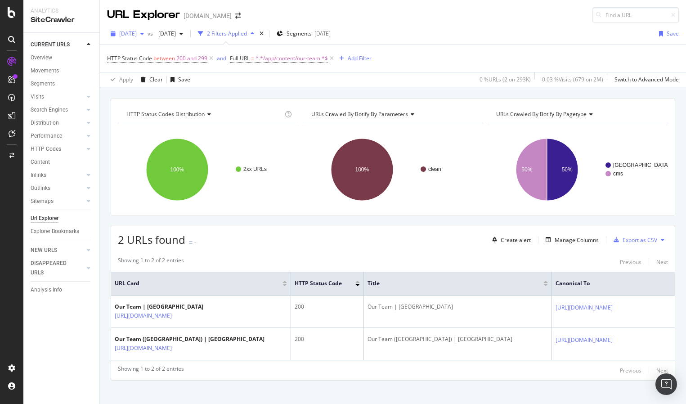
click at [137, 35] on span "[DATE]" at bounding box center [128, 34] width 18 height 8
click at [155, 97] on div "[DATE]" at bounding box center [144, 96] width 48 height 8
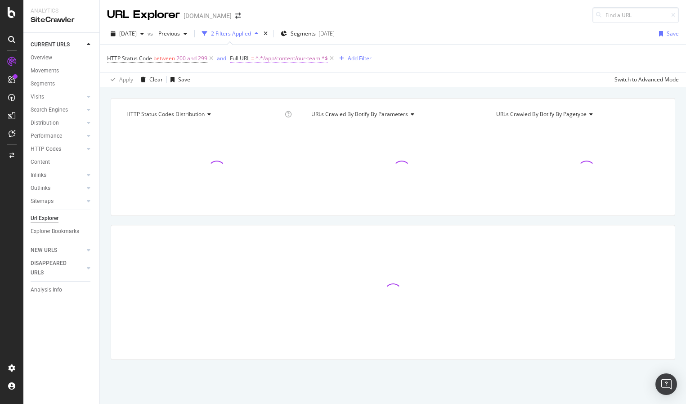
click at [268, 60] on span "^.*/app/content/our-team.*$" at bounding box center [291, 58] width 72 height 13
drag, startPoint x: 276, startPoint y: 95, endPoint x: 324, endPoint y: 97, distance: 48.1
click at [324, 97] on div "/app/content/our-team" at bounding box center [286, 96] width 99 height 14
click at [299, 95] on input "/app/content/our-team" at bounding box center [280, 96] width 85 height 14
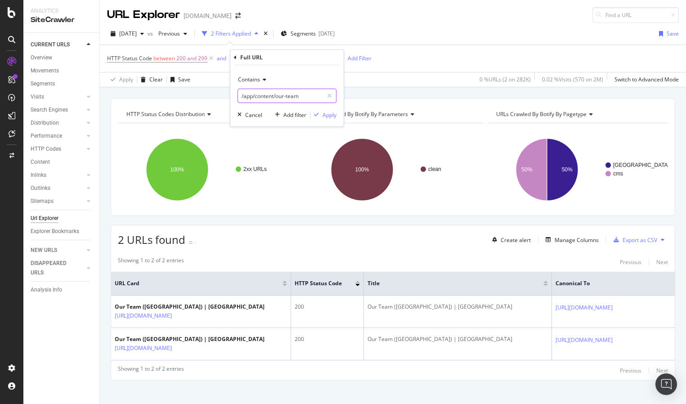
drag, startPoint x: 276, startPoint y: 97, endPoint x: 317, endPoint y: 98, distance: 40.9
click at [317, 98] on input "/app/content/our-team" at bounding box center [280, 96] width 85 height 14
type input "/app/content/"
click at [328, 114] on div "Apply" at bounding box center [329, 115] width 14 height 8
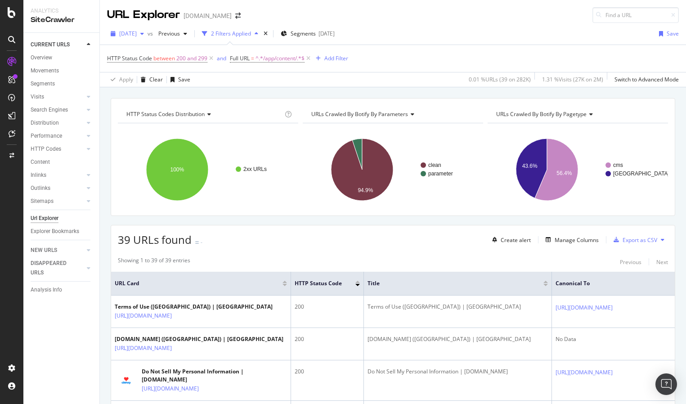
click at [137, 30] on span "[DATE]" at bounding box center [128, 34] width 18 height 8
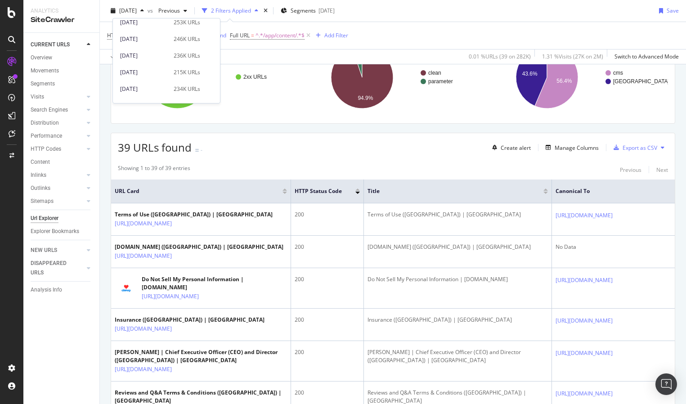
scroll to position [104, 0]
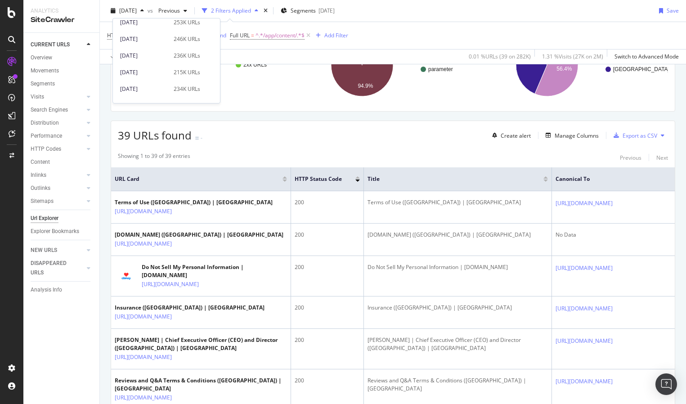
click at [321, 140] on div "39 URLs found - Create alert Manage Columns Export as CSV" at bounding box center [392, 132] width 563 height 22
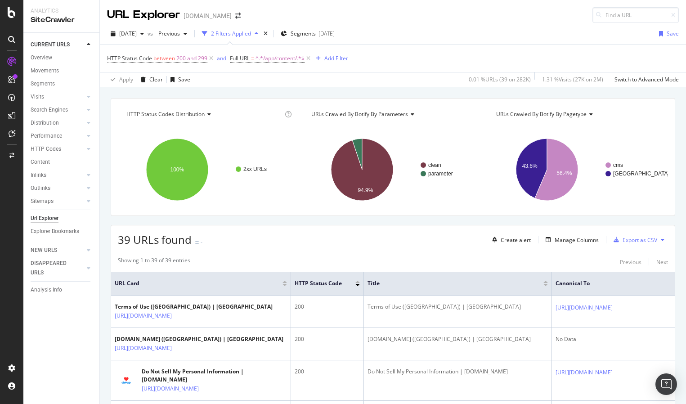
scroll to position [0, 0]
click at [137, 33] on span "[DATE]" at bounding box center [128, 33] width 18 height 8
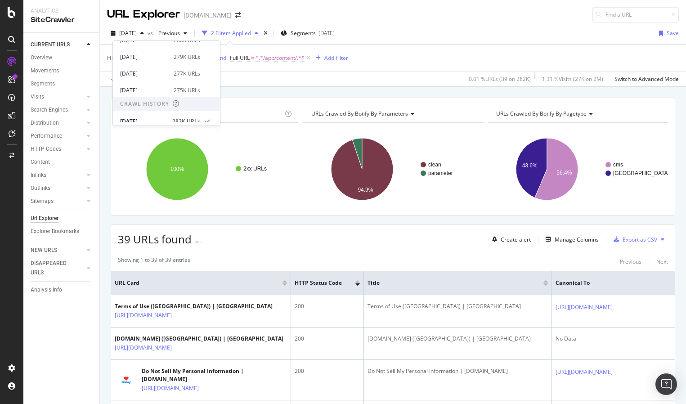
scroll to position [131, 0]
click at [160, 67] on div "[DATE]" at bounding box center [144, 67] width 48 height 8
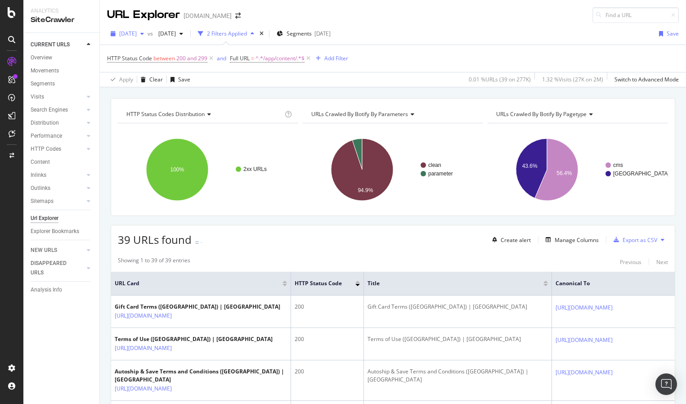
click at [146, 38] on div "[DATE]" at bounding box center [127, 33] width 40 height 13
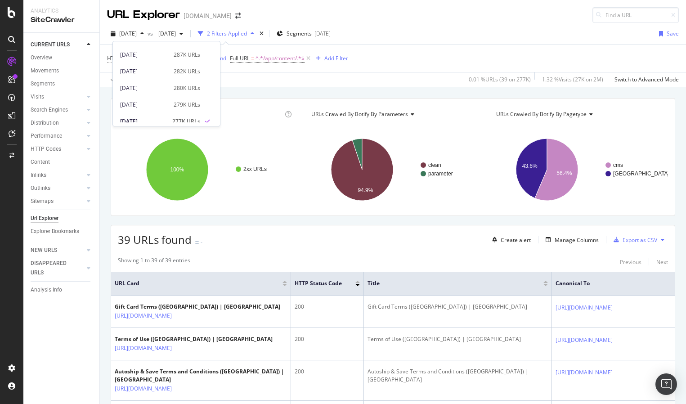
scroll to position [127, 0]
click at [156, 52] on div "[DATE]" at bounding box center [144, 56] width 48 height 8
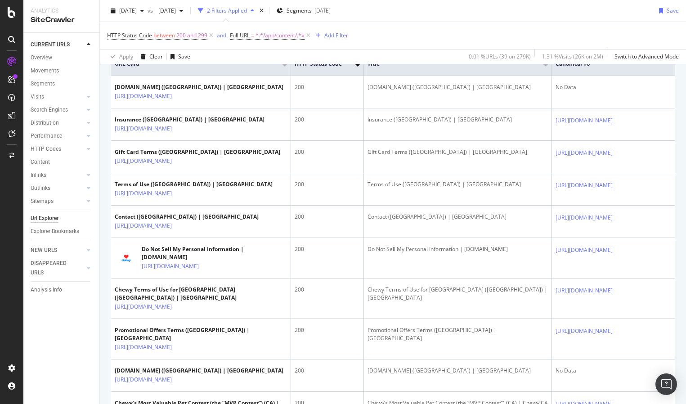
scroll to position [208, 0]
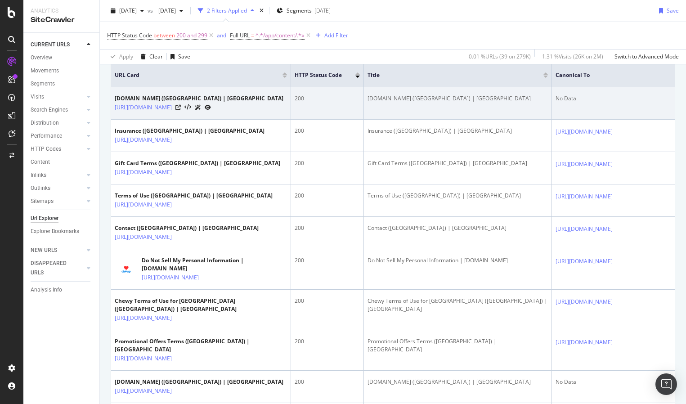
click at [461, 105] on td "[DOMAIN_NAME] ([GEOGRAPHIC_DATA]) | [GEOGRAPHIC_DATA]" at bounding box center [458, 103] width 188 height 32
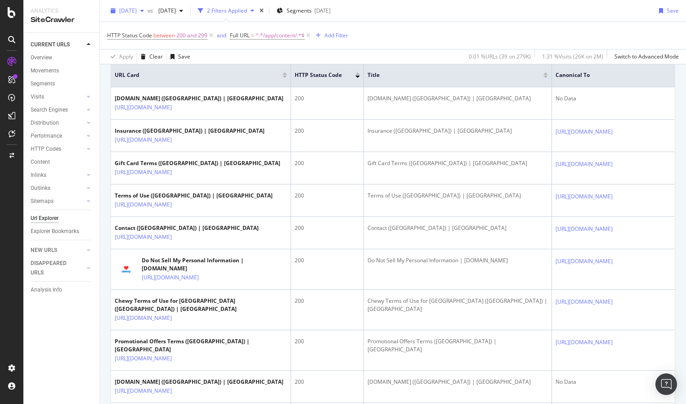
click at [137, 9] on span "[DATE]" at bounding box center [128, 11] width 18 height 8
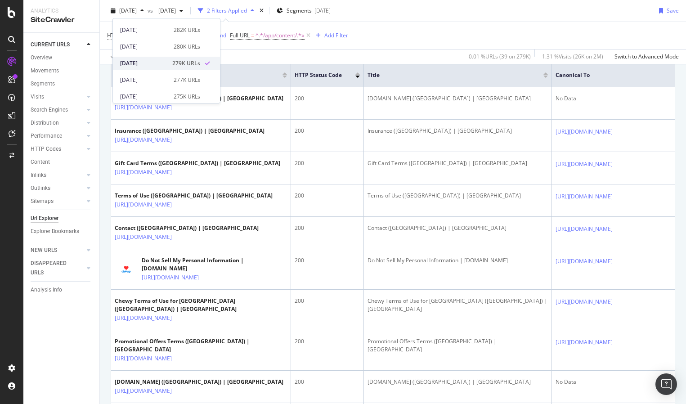
scroll to position [97, 0]
click at [162, 50] on div "2025 Jul. 26th 280K URLs" at bounding box center [166, 45] width 107 height 13
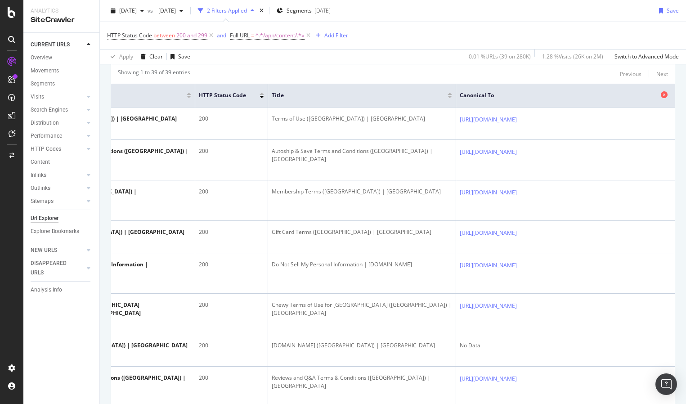
scroll to position [0, 186]
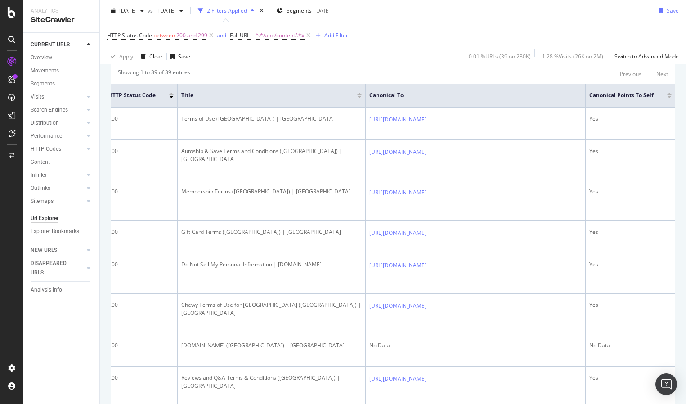
click at [359, 97] on div at bounding box center [359, 97] width 4 height 2
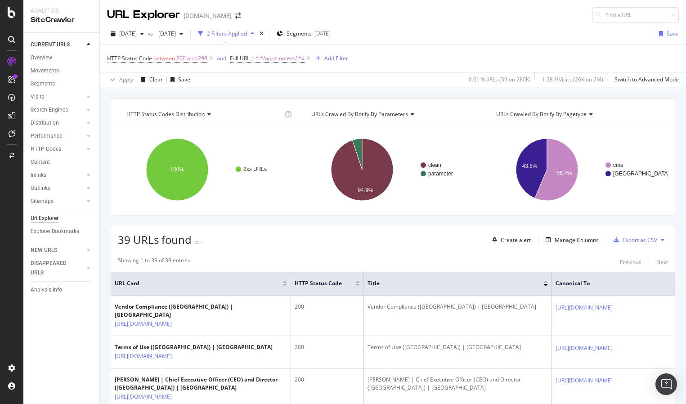
click at [545, 282] on div at bounding box center [545, 282] width 4 height 2
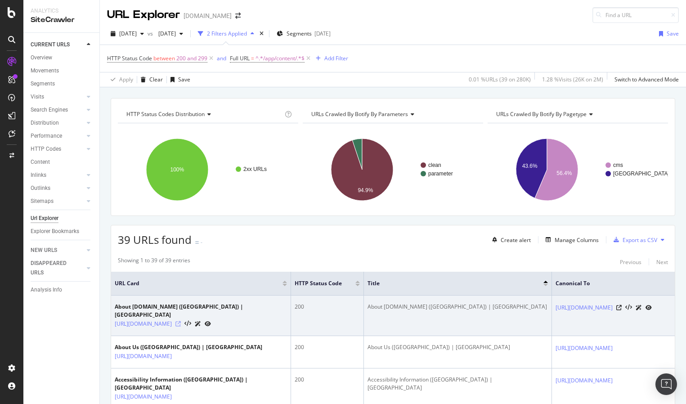
click at [181, 321] on icon at bounding box center [177, 323] width 5 height 5
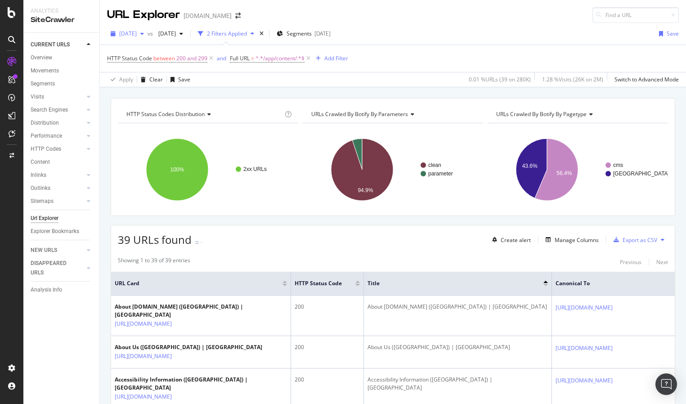
click at [137, 33] on span "[DATE]" at bounding box center [128, 34] width 18 height 8
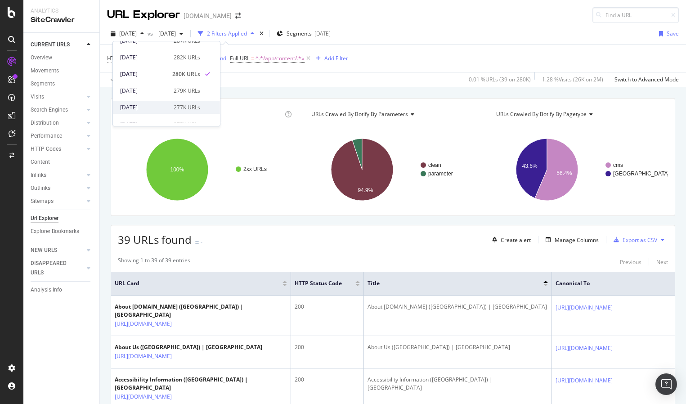
click at [164, 102] on div "[DATE] 277K URLs" at bounding box center [166, 107] width 107 height 13
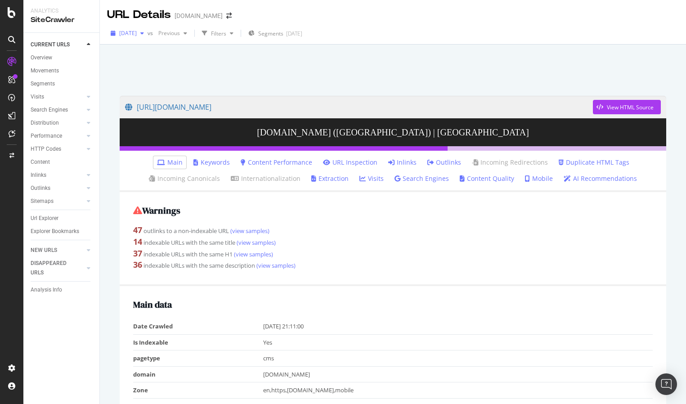
click at [147, 33] on div "button" at bounding box center [142, 33] width 11 height 5
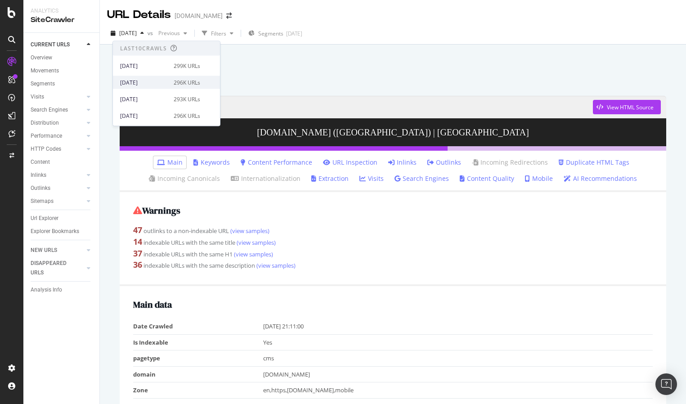
click at [153, 80] on div "[DATE]" at bounding box center [144, 82] width 48 height 8
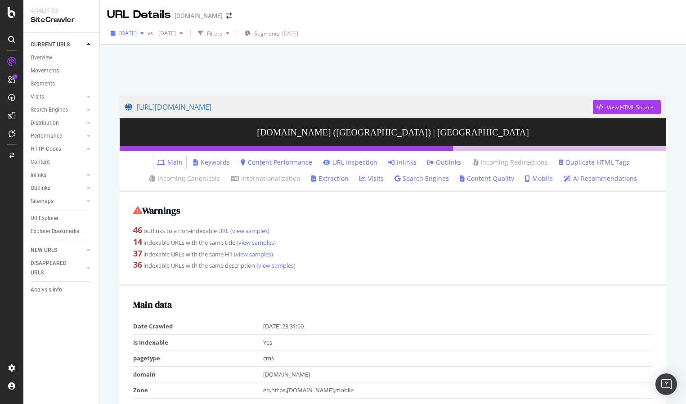
click at [137, 36] on span "2025 Aug. 30th" at bounding box center [128, 33] width 18 height 8
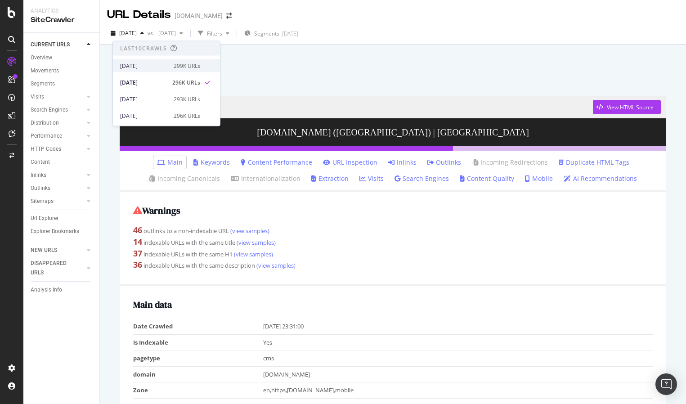
click at [151, 67] on div "[DATE]" at bounding box center [144, 66] width 48 height 8
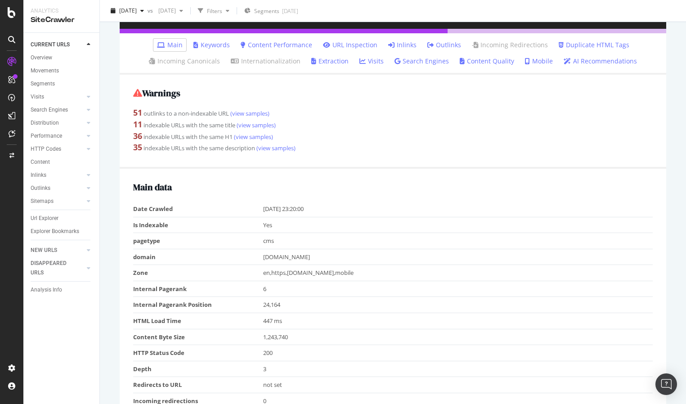
scroll to position [18, 0]
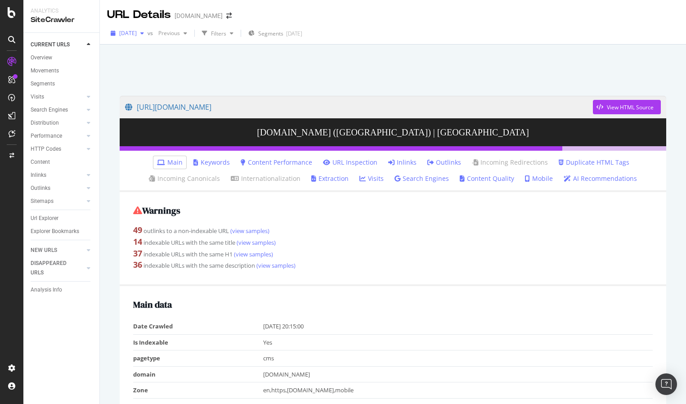
click at [136, 33] on span "[DATE]" at bounding box center [128, 33] width 18 height 8
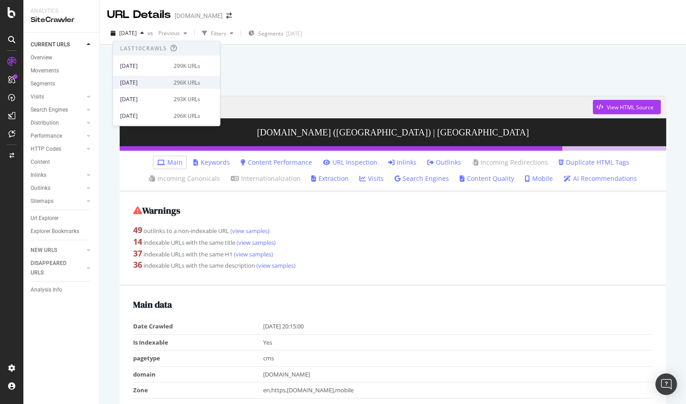
click at [164, 80] on div "[DATE]" at bounding box center [144, 82] width 48 height 8
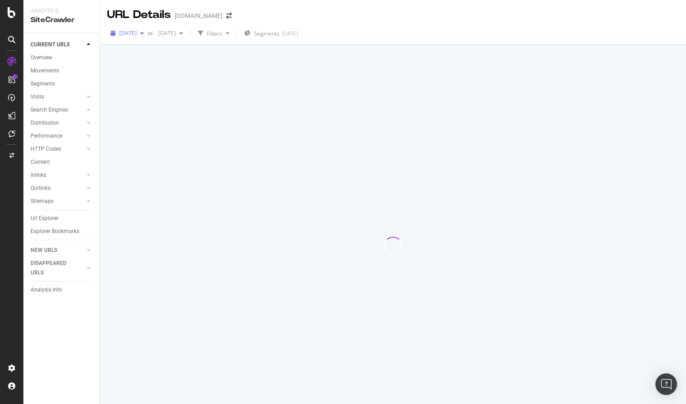
click at [137, 32] on span "[DATE]" at bounding box center [128, 33] width 18 height 8
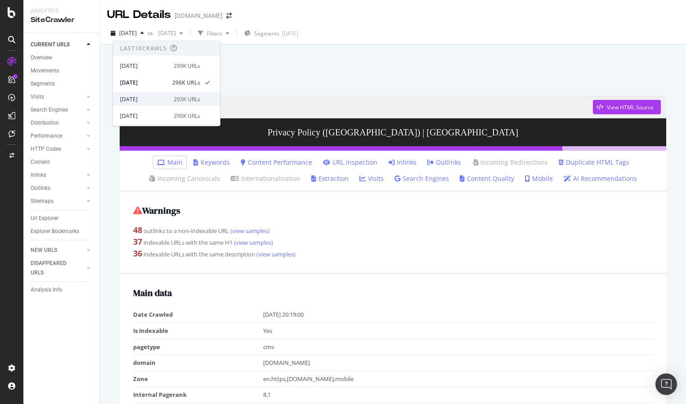
click at [158, 102] on div "[DATE]" at bounding box center [144, 99] width 48 height 8
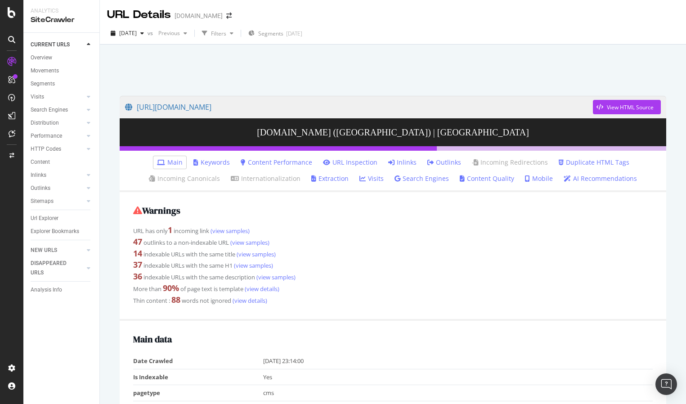
click at [404, 161] on link "Inlinks" at bounding box center [402, 162] width 28 height 9
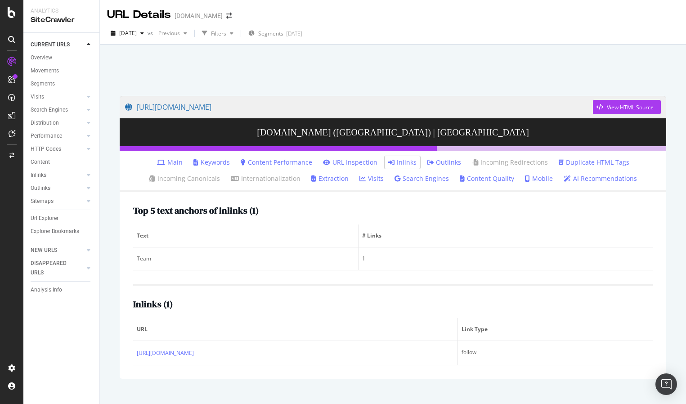
click at [173, 163] on link "Main" at bounding box center [170, 162] width 26 height 9
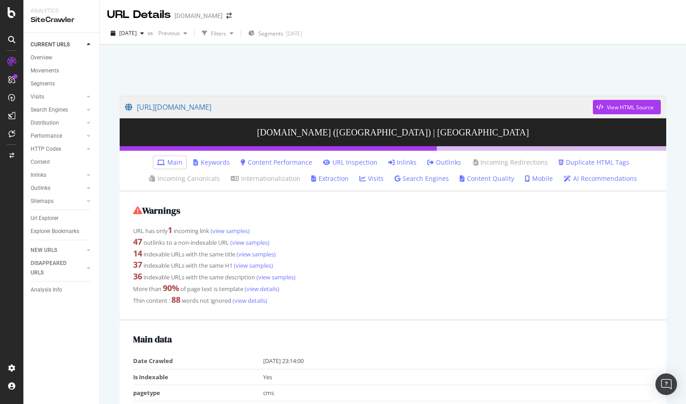
click at [356, 164] on link "URL Inspection" at bounding box center [350, 162] width 54 height 9
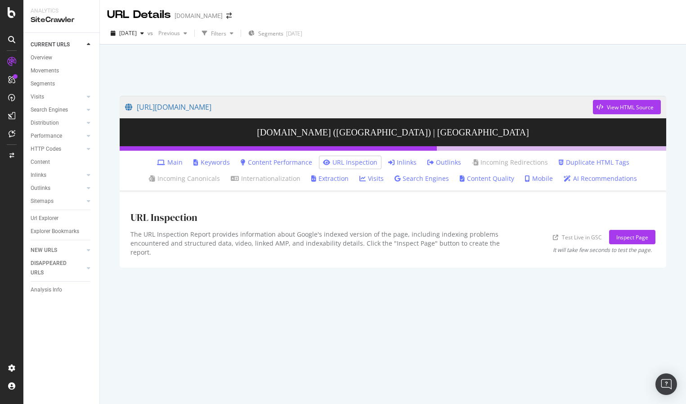
click at [180, 164] on link "Main" at bounding box center [170, 162] width 26 height 9
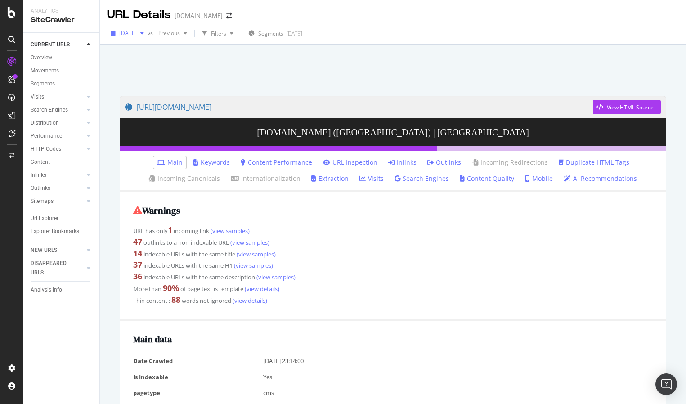
click at [147, 33] on div "button" at bounding box center [142, 33] width 11 height 5
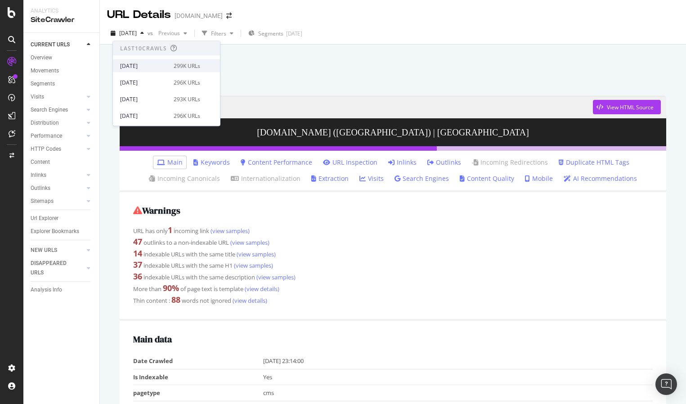
click at [156, 67] on div "[DATE]" at bounding box center [144, 66] width 48 height 8
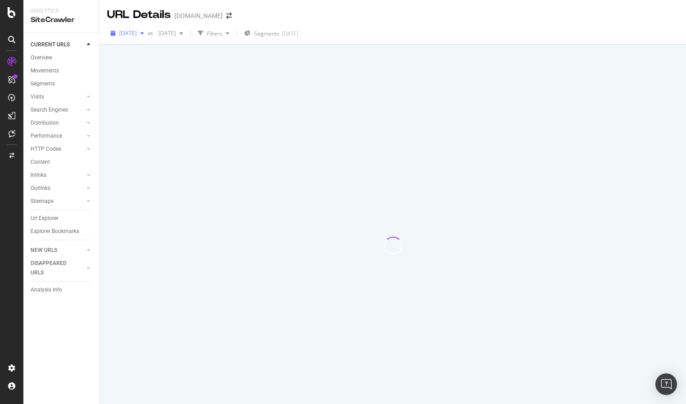
click at [137, 32] on span "[DATE]" at bounding box center [128, 33] width 18 height 8
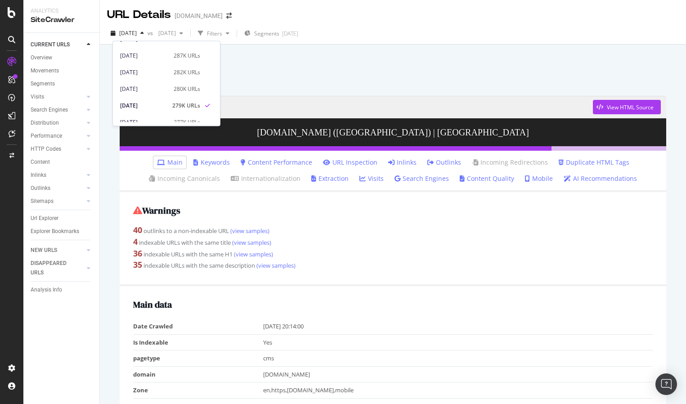
scroll to position [102, 0]
click at [161, 95] on div "[DATE]" at bounding box center [144, 97] width 48 height 8
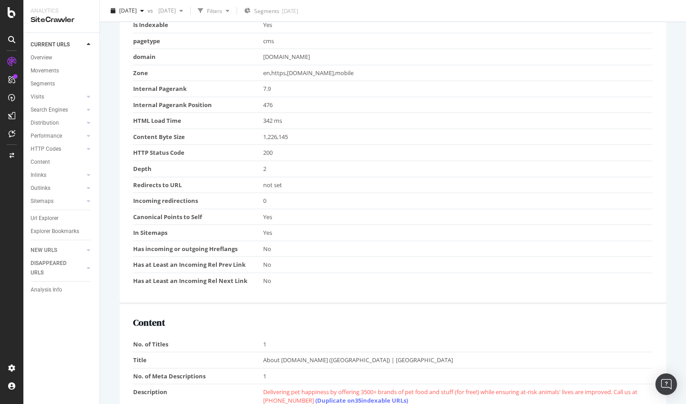
scroll to position [378, 0]
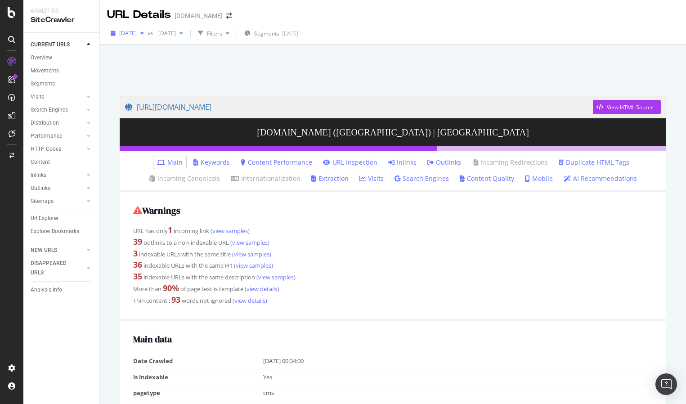
click at [137, 32] on span "[DATE]" at bounding box center [128, 33] width 18 height 8
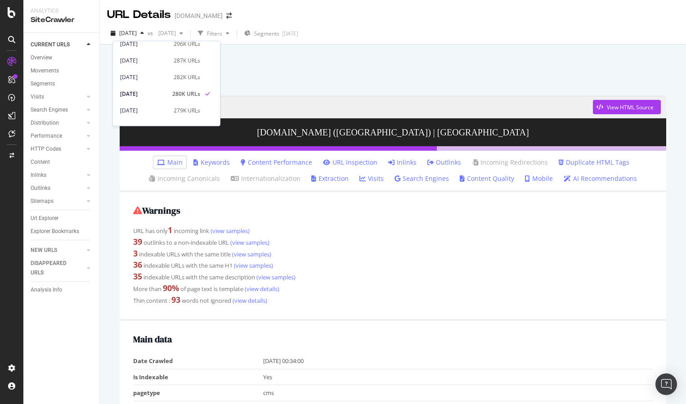
scroll to position [100, 0]
click at [168, 99] on div "[DATE] 277K URLs" at bounding box center [160, 99] width 80 height 8
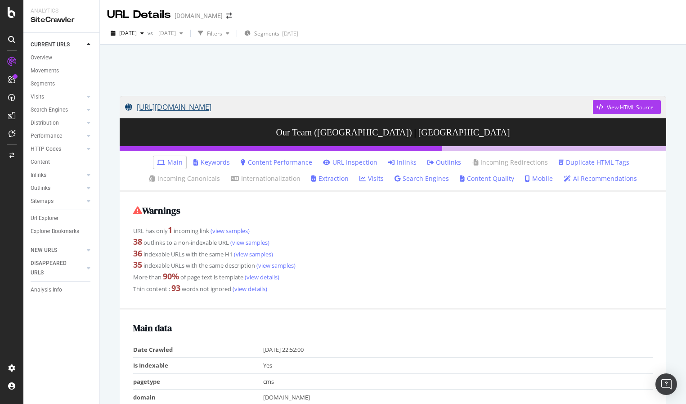
drag, startPoint x: 117, startPoint y: 107, endPoint x: 297, endPoint y: 109, distance: 179.8
copy link "[URL][DOMAIN_NAME]"
click at [137, 35] on span "[DATE]" at bounding box center [128, 33] width 18 height 8
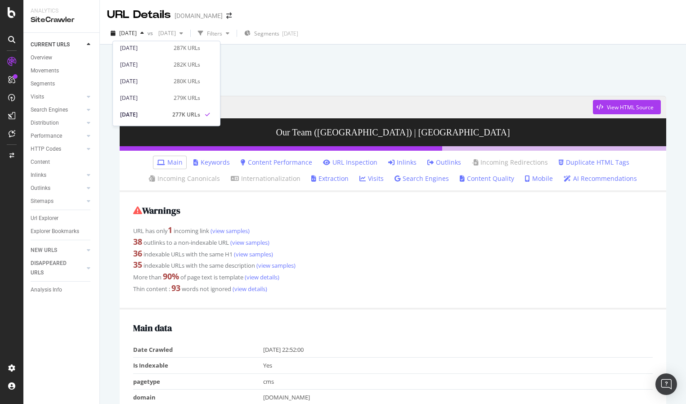
scroll to position [135, 0]
click at [155, 48] on div "[DATE]" at bounding box center [144, 47] width 48 height 8
